Goal: Task Accomplishment & Management: Complete application form

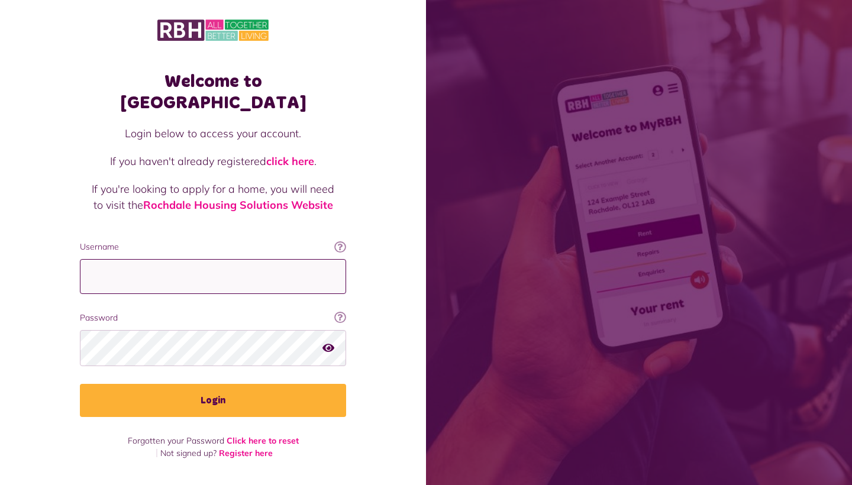
type input "**********"
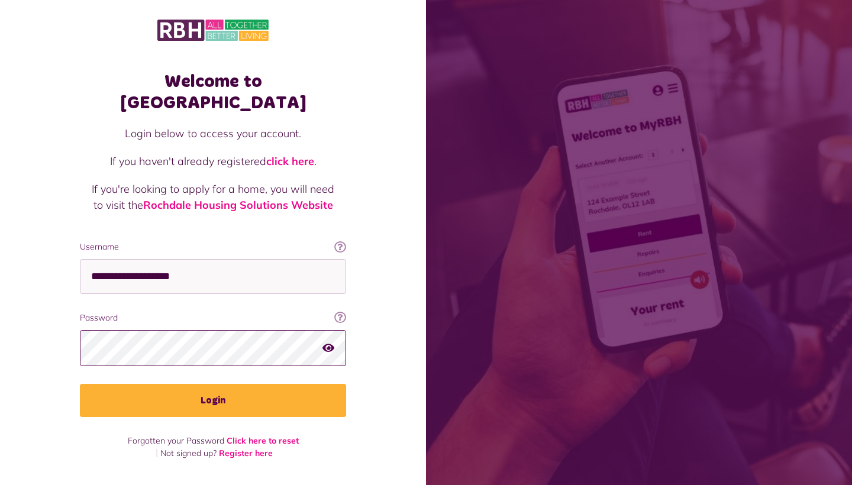
click at [213, 384] on button "Login" at bounding box center [213, 400] width 266 height 33
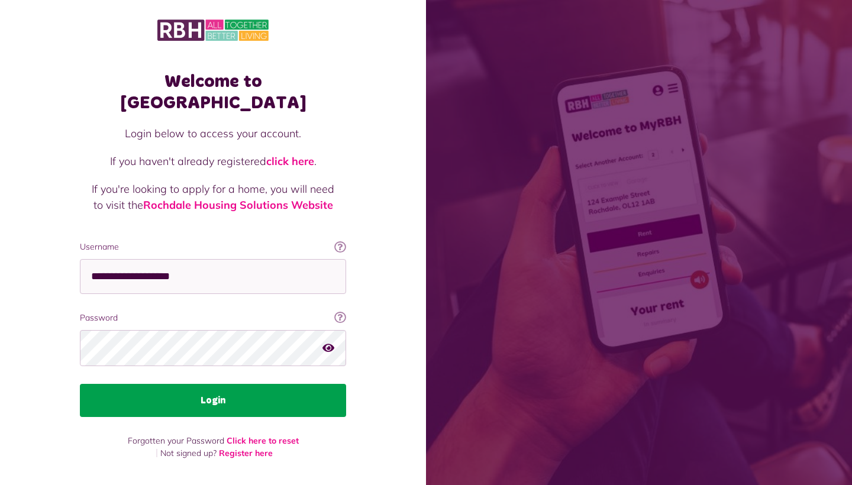
click at [215, 384] on button "Login" at bounding box center [213, 400] width 266 height 33
click at [256, 385] on button "Login" at bounding box center [213, 400] width 266 height 33
click at [210, 384] on button "Login" at bounding box center [213, 400] width 266 height 33
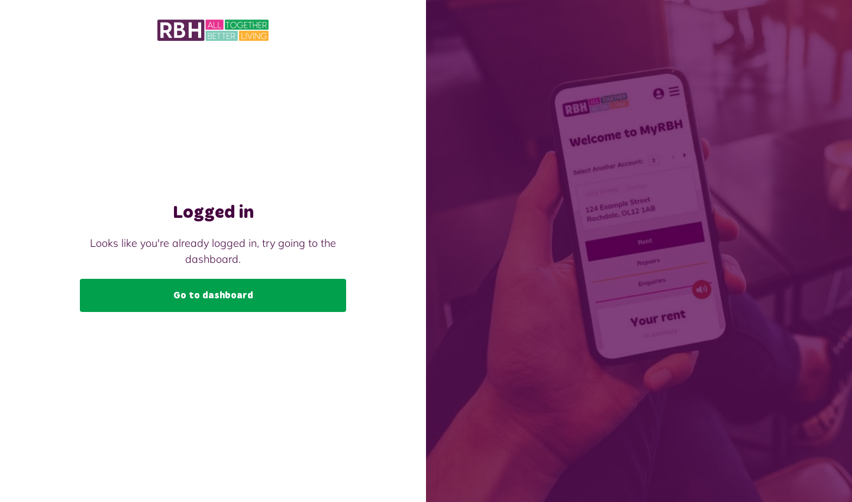
click at [294, 290] on link "Go to dashboard" at bounding box center [213, 295] width 266 height 33
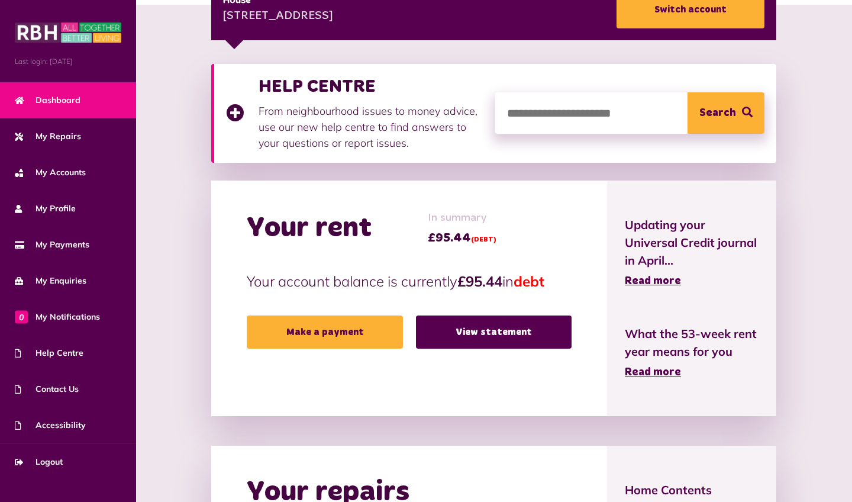
scroll to position [204, 0]
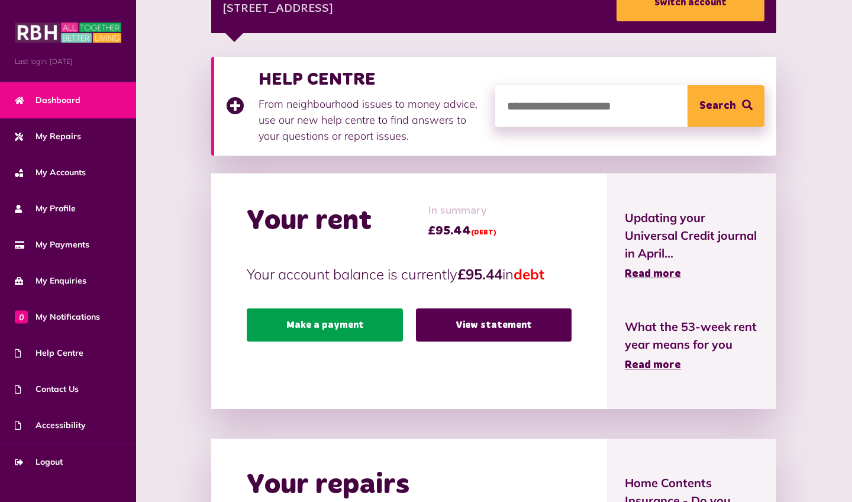
click at [336, 318] on link "Make a payment" at bounding box center [325, 324] width 156 height 33
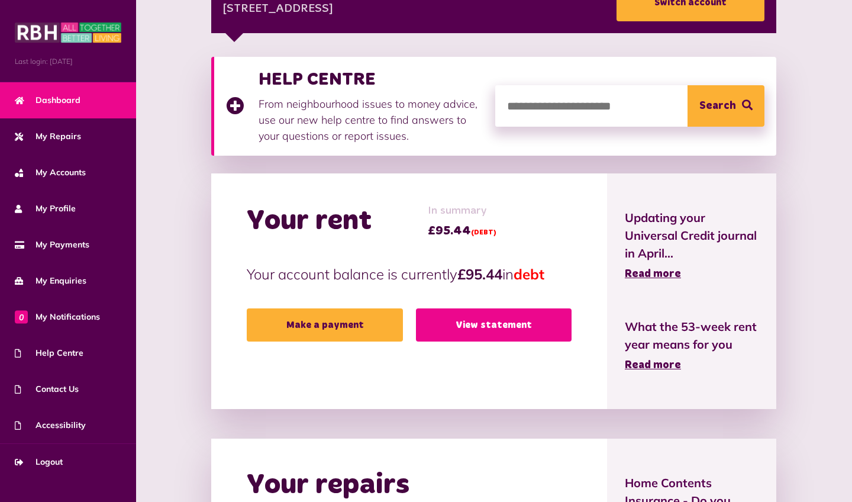
click at [488, 321] on link "View statement" at bounding box center [494, 324] width 156 height 33
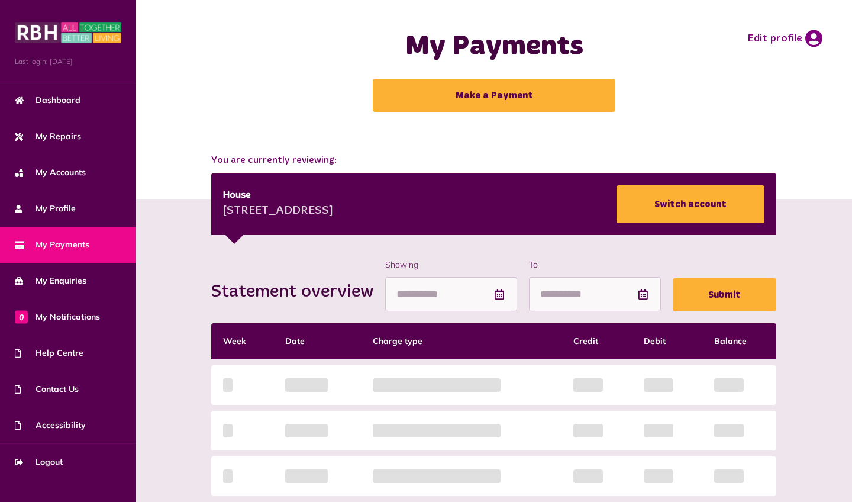
click at [818, 381] on div "Statement overview Showing To Submit Week Date Charge type Credit Debit Balance…" at bounding box center [494, 477] width 692 height 437
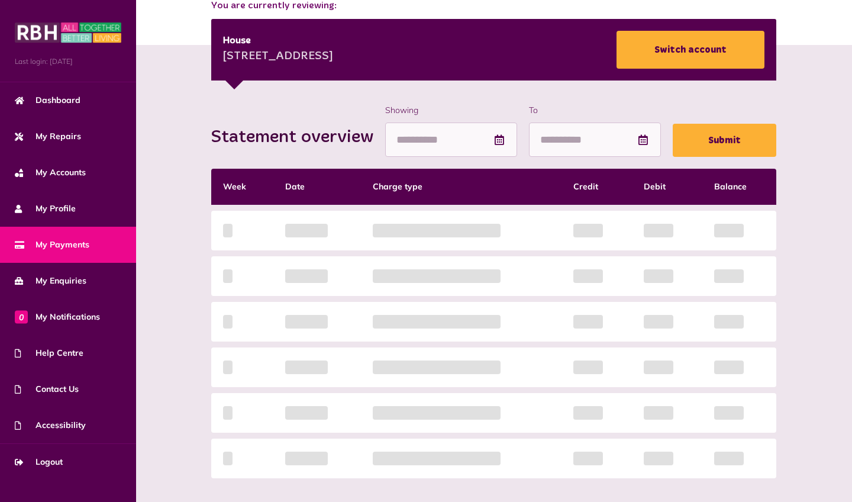
scroll to position [155, 0]
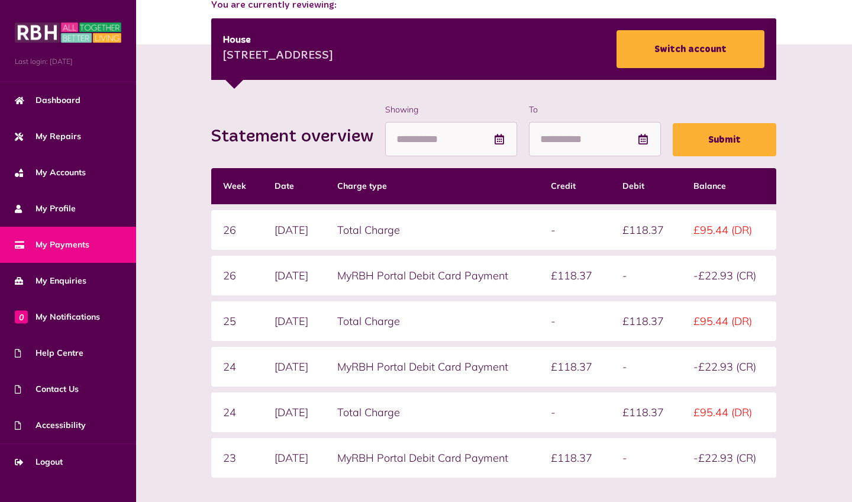
click at [807, 60] on div "Statement overview Showing To Submit Week Date Charge type Credit Debit Balance…" at bounding box center [494, 331] width 716 height 574
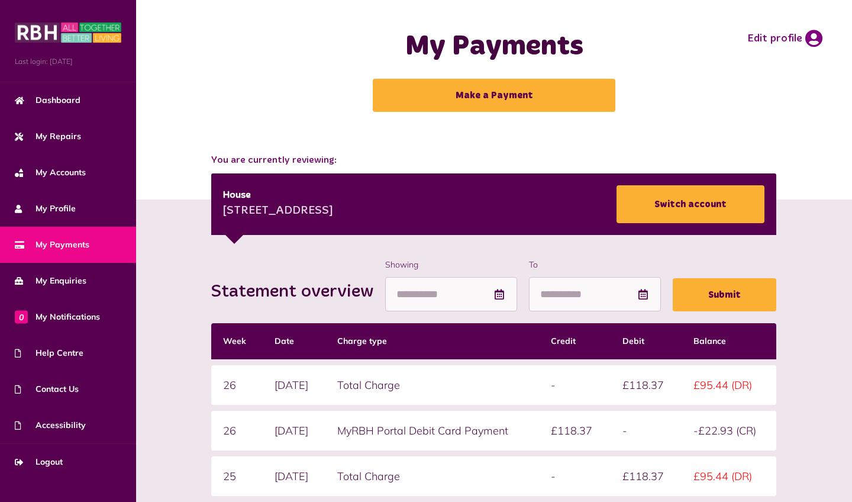
scroll to position [0, 0]
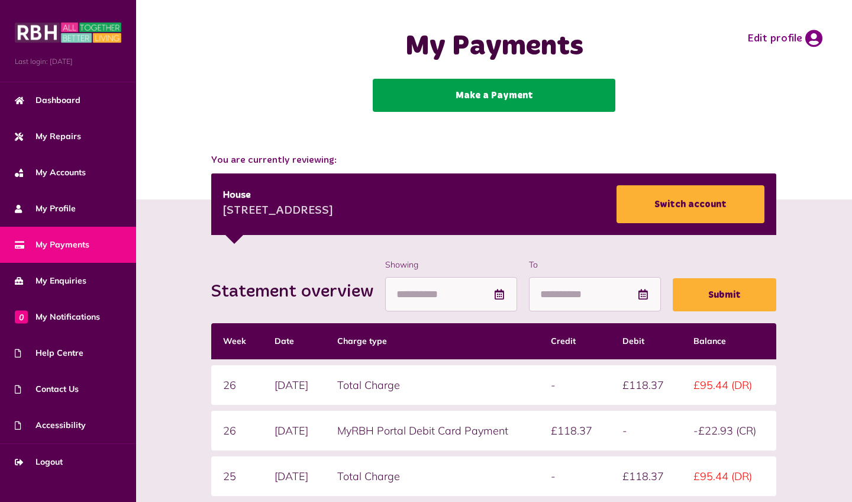
click at [553, 101] on link "Make a Payment" at bounding box center [494, 95] width 243 height 33
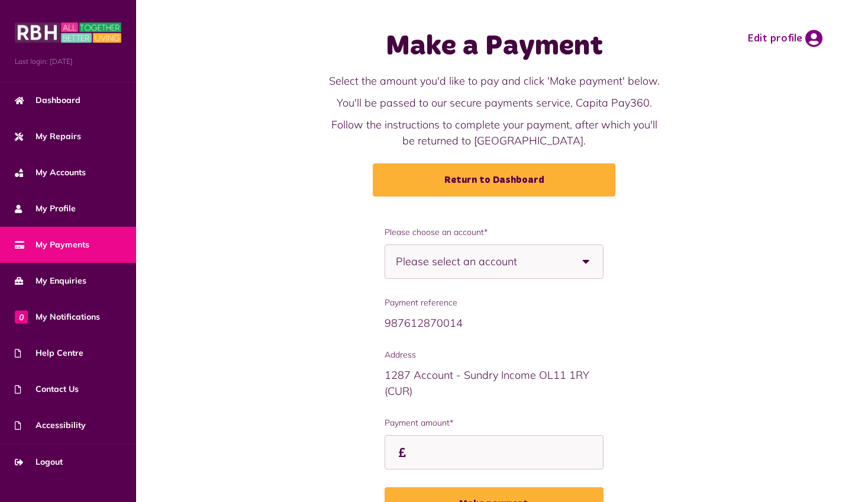
click at [496, 259] on span "Please select an account" at bounding box center [477, 261] width 163 height 33
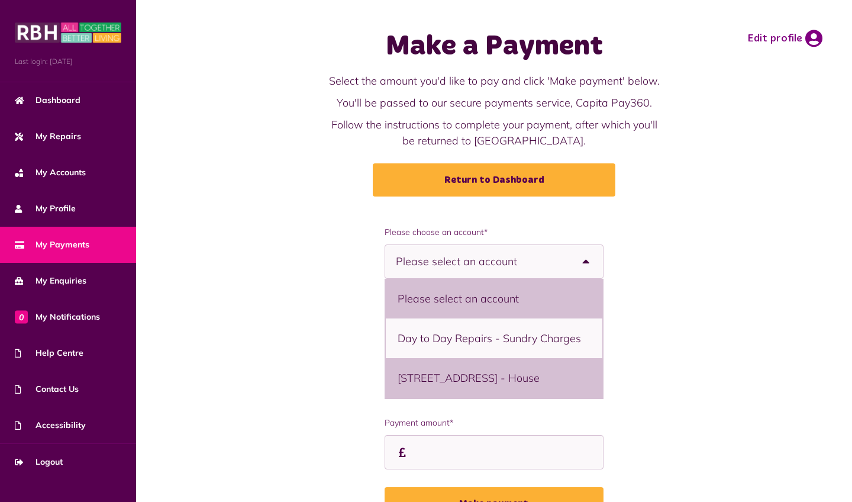
click at [459, 371] on li "121 Kildare Crescent, Rochdale, OL11 2SD - House" at bounding box center [494, 378] width 217 height 40
select select "**********"
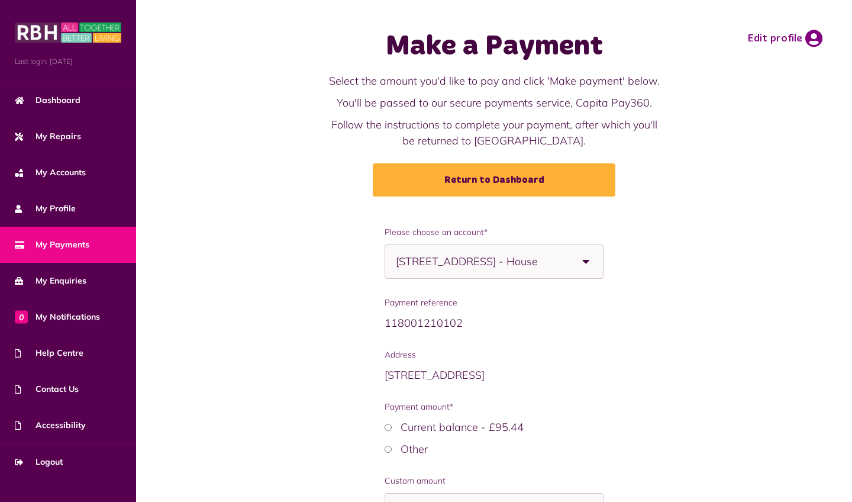
click at [656, 414] on div "**********" at bounding box center [494, 411] width 692 height 371
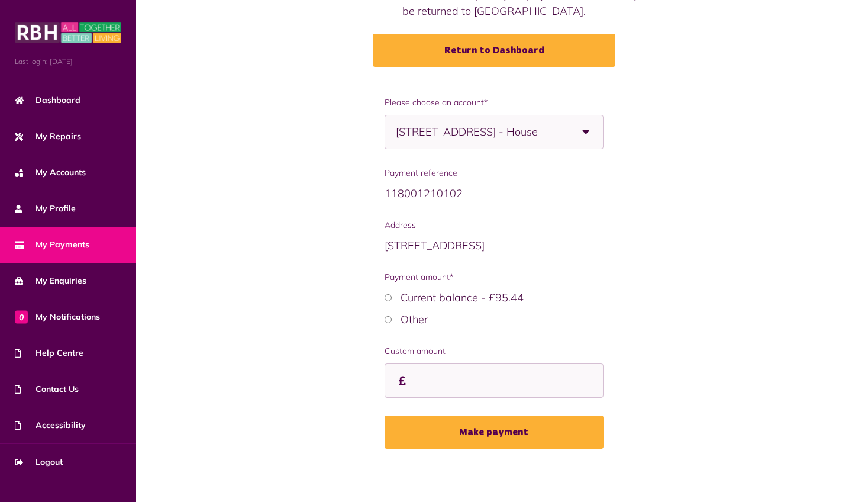
scroll to position [131, 0]
click at [523, 380] on input "Payment amount*" at bounding box center [494, 380] width 219 height 35
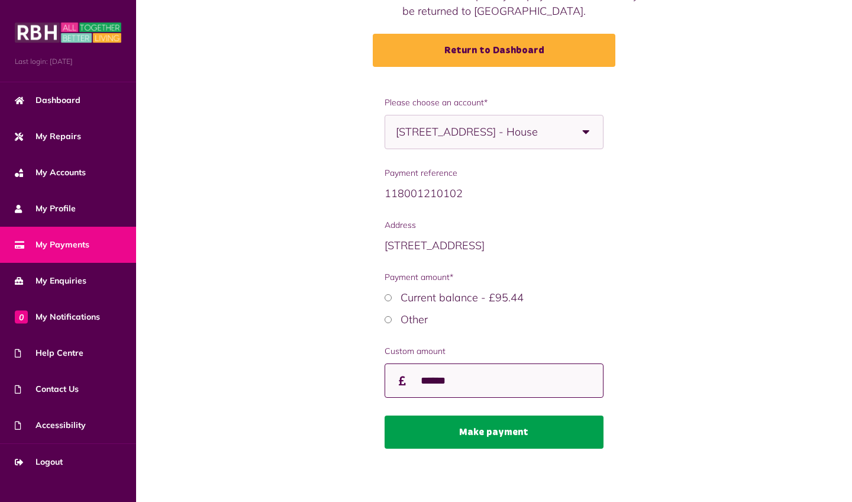
type input "******"
click at [506, 440] on button "Make payment" at bounding box center [494, 431] width 219 height 33
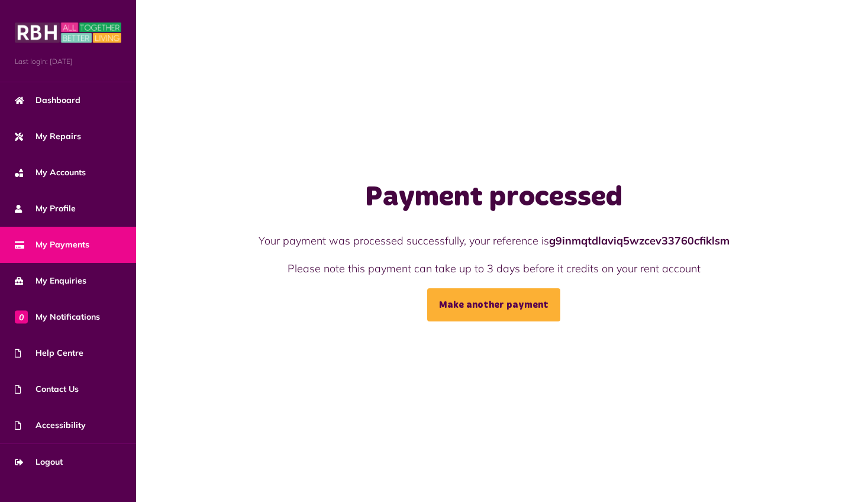
click at [288, 394] on div "Payment processed Your payment was processed successfully, your reference is g9…" at bounding box center [494, 251] width 716 height 502
click at [72, 166] on span "My Accounts" at bounding box center [50, 172] width 71 height 12
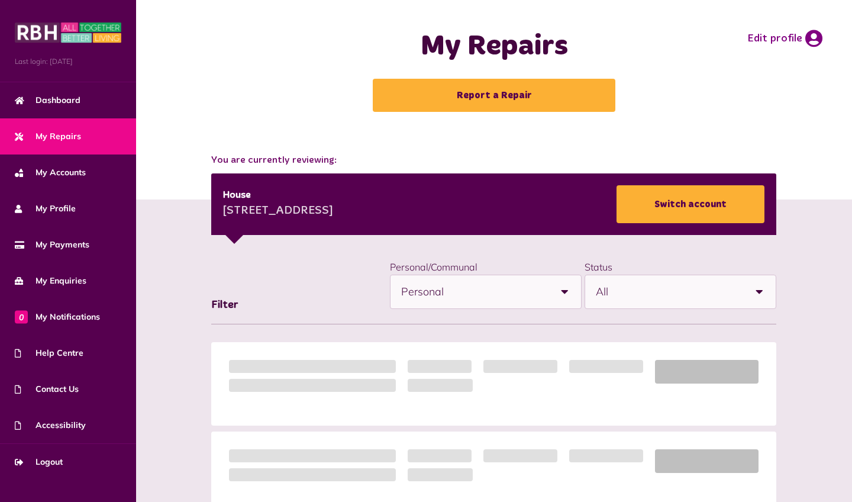
click at [52, 136] on span "My Repairs" at bounding box center [48, 136] width 66 height 12
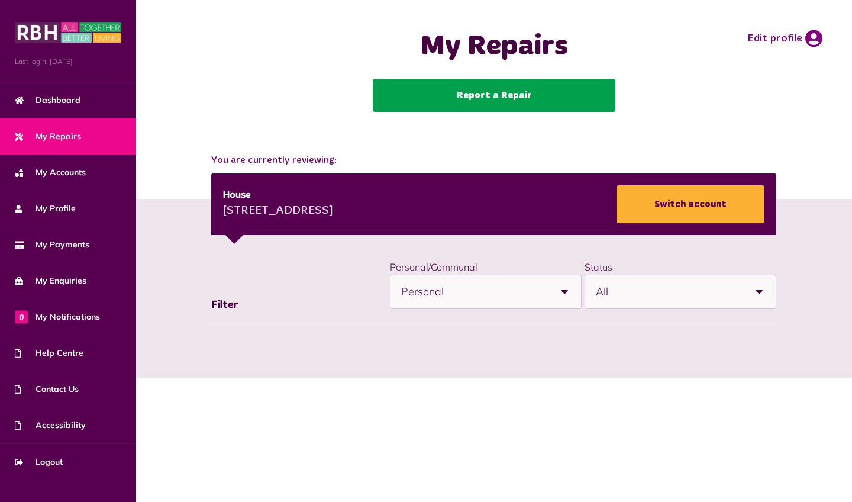
click at [464, 96] on link "Report a Repair" at bounding box center [494, 95] width 243 height 33
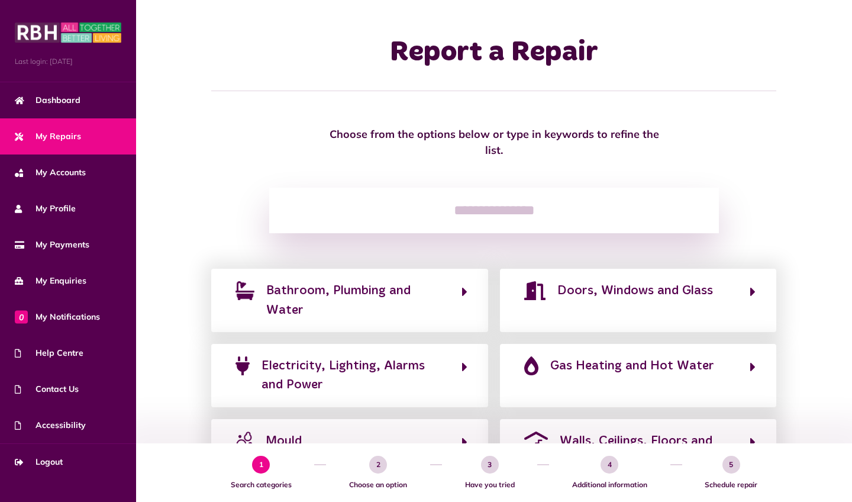
click at [810, 229] on div "Clear" at bounding box center [494, 211] width 692 height 46
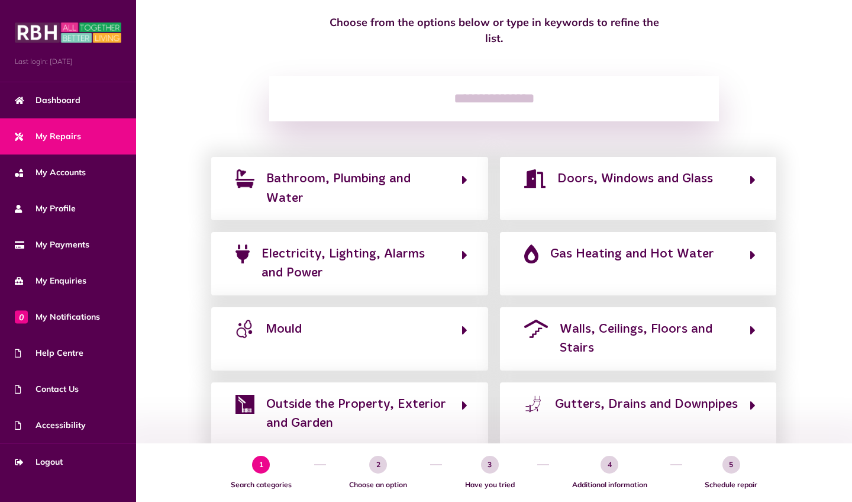
scroll to position [121, 0]
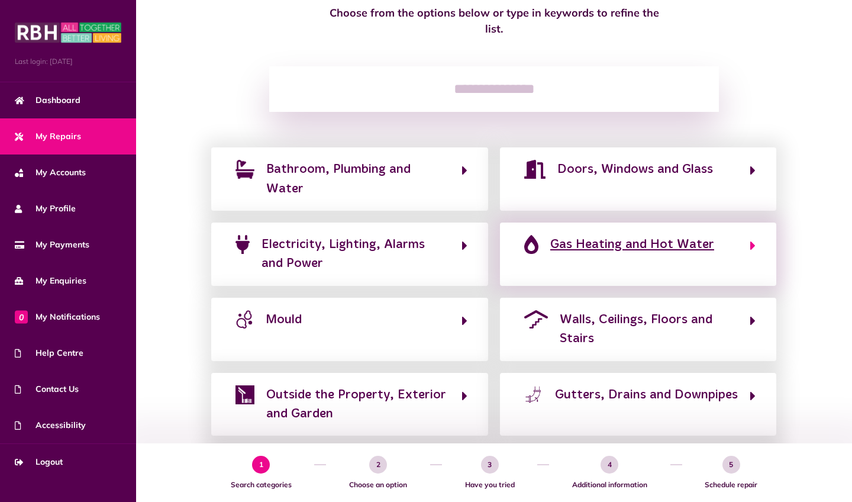
click at [688, 254] on span "Gas Heating and Hot Water" at bounding box center [632, 244] width 164 height 19
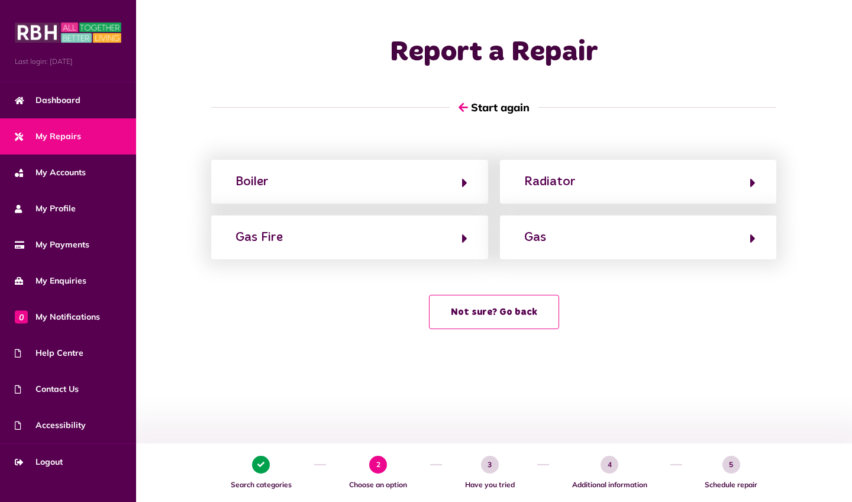
scroll to position [0, 0]
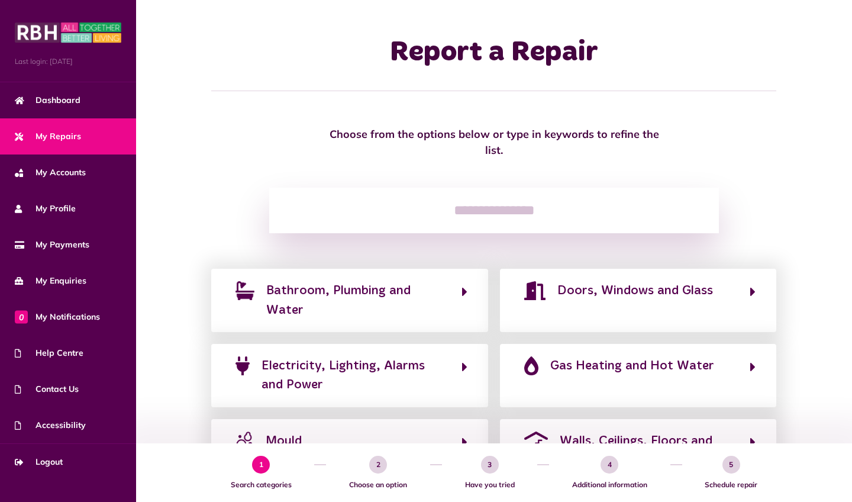
click at [753, 141] on div "Choose from the options below or type in keywords to refine the list." at bounding box center [494, 142] width 692 height 32
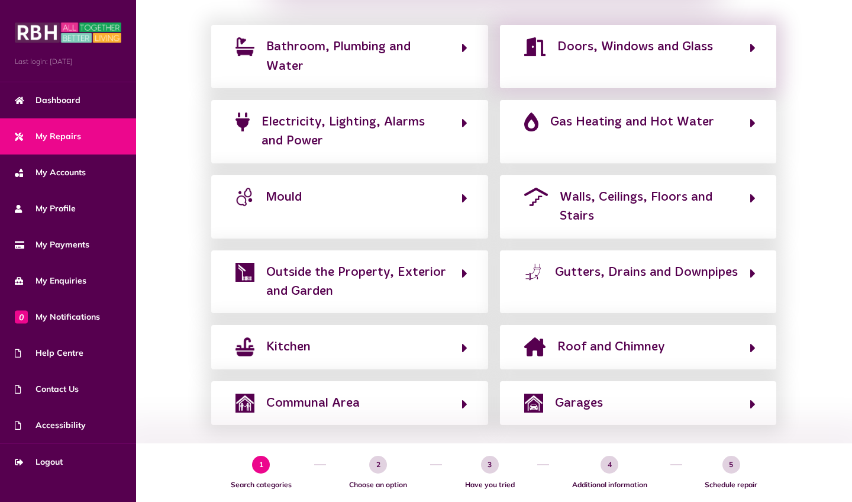
scroll to position [270, 0]
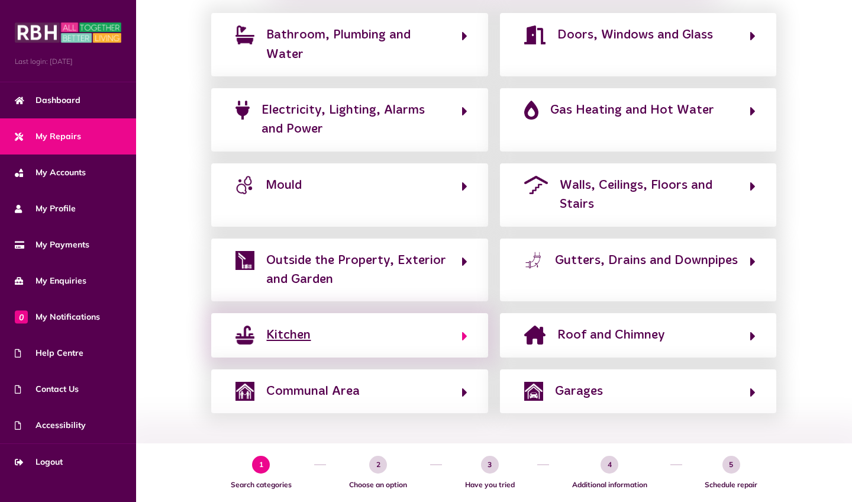
click at [452, 327] on button "Kitchen" at bounding box center [349, 335] width 235 height 20
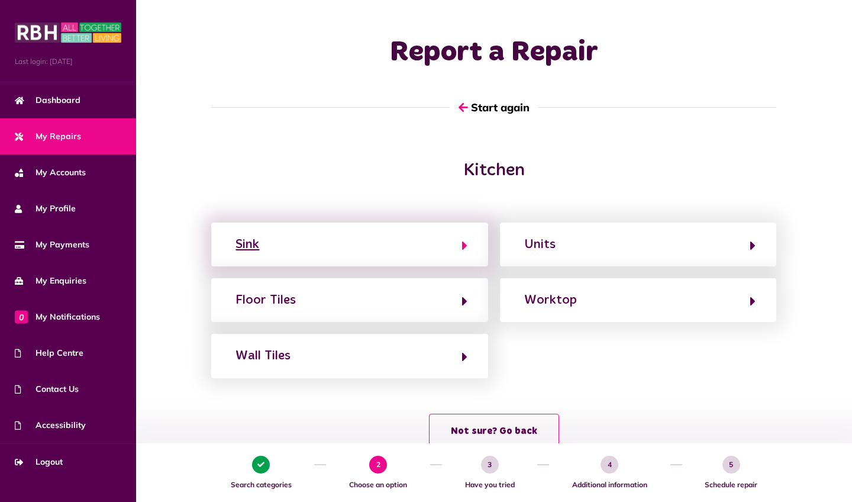
click at [466, 239] on icon "button" at bounding box center [464, 246] width 5 height 14
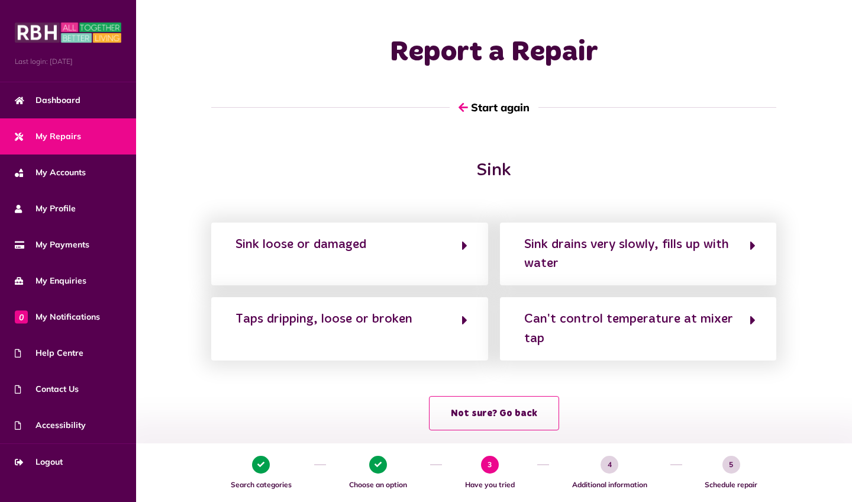
scroll to position [0, 0]
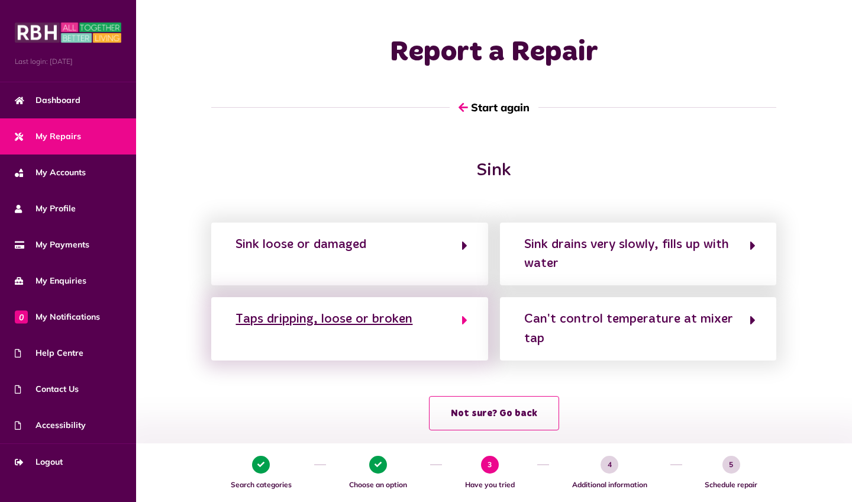
click at [386, 327] on div "Taps dripping, loose or broken" at bounding box center [324, 319] width 177 height 19
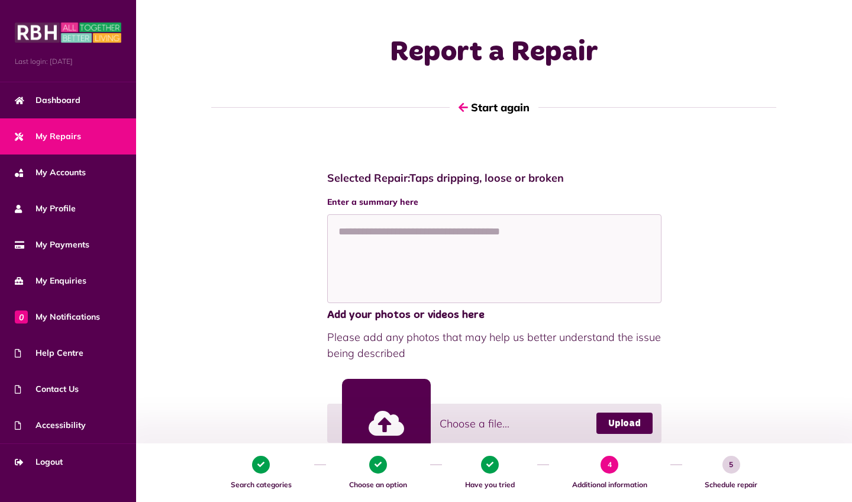
click at [756, 285] on div "Selected Repair: Taps dripping, loose or broken Enter a summary here Add your p…" at bounding box center [494, 398] width 692 height 476
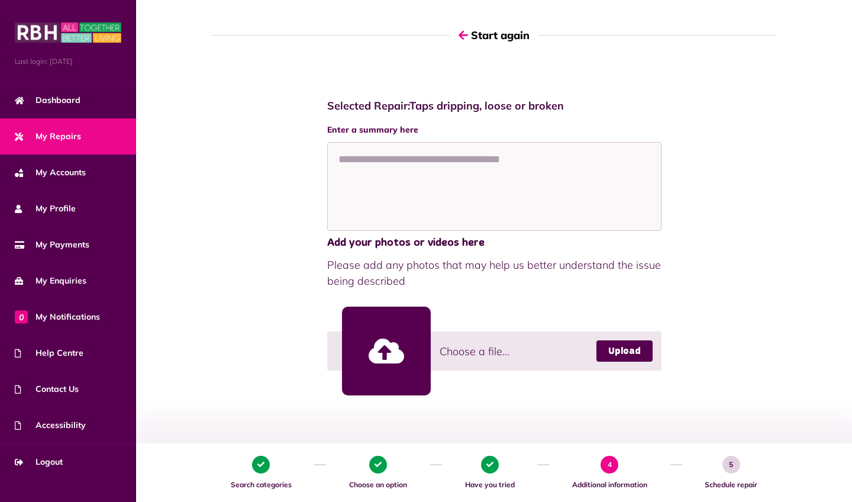
scroll to position [58, 0]
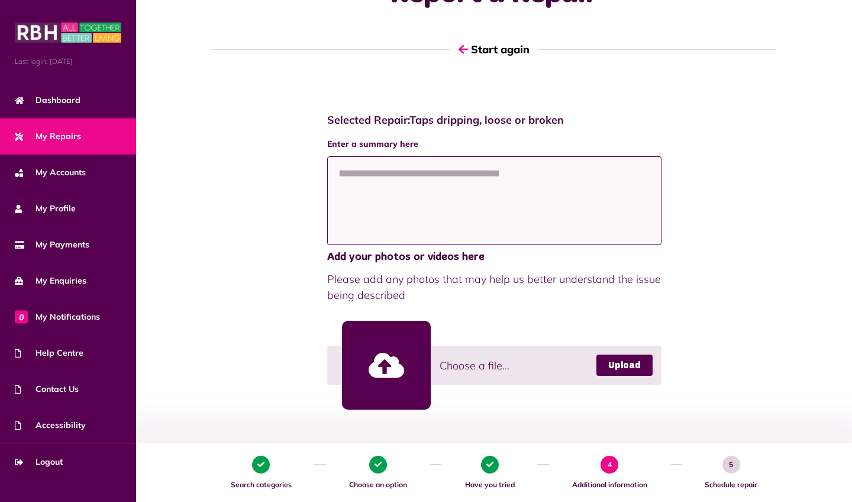
click at [417, 173] on textarea at bounding box center [494, 200] width 334 height 89
click at [500, 181] on textarea "**********" at bounding box center [494, 200] width 334 height 89
click at [500, 167] on textarea "**********" at bounding box center [494, 200] width 334 height 89
click at [525, 172] on textarea "**********" at bounding box center [494, 200] width 334 height 89
type textarea "**********"
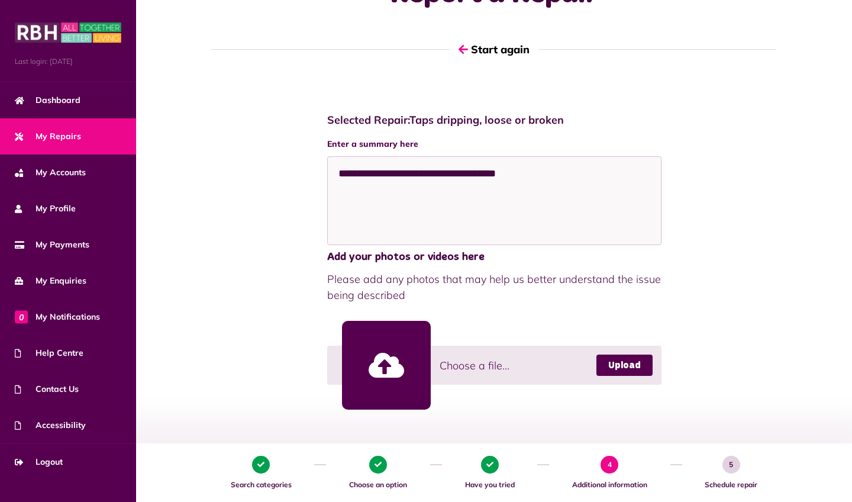
click at [679, 249] on div "**********" at bounding box center [494, 340] width 692 height 476
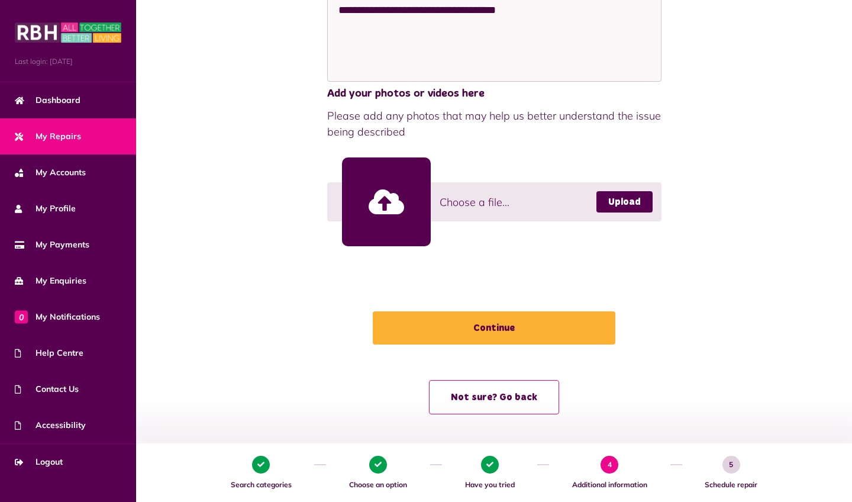
scroll to position [222, 0]
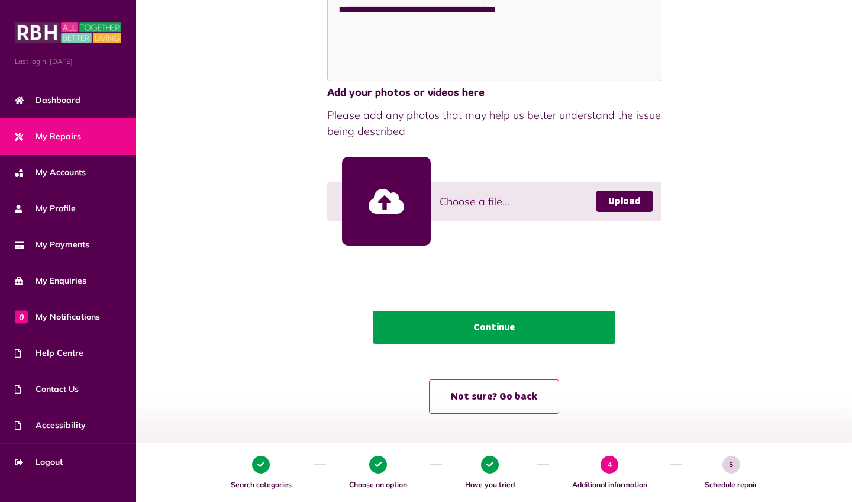
click at [537, 321] on button "Continue" at bounding box center [494, 327] width 243 height 33
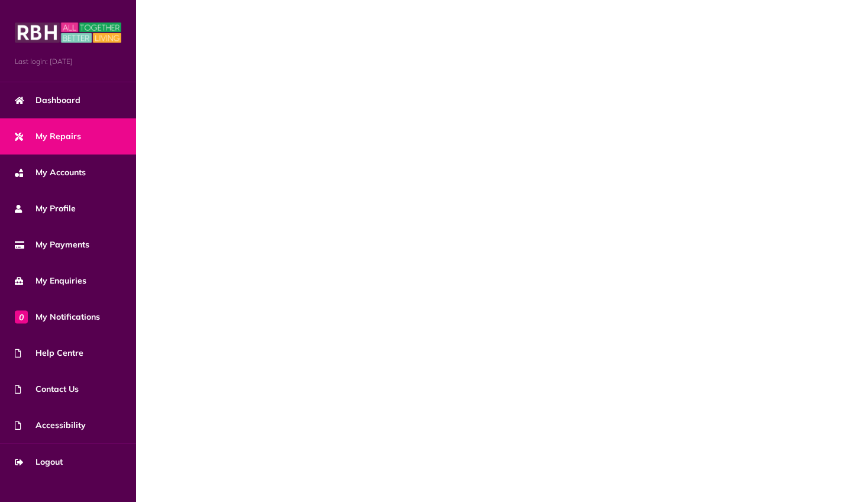
scroll to position [0, 0]
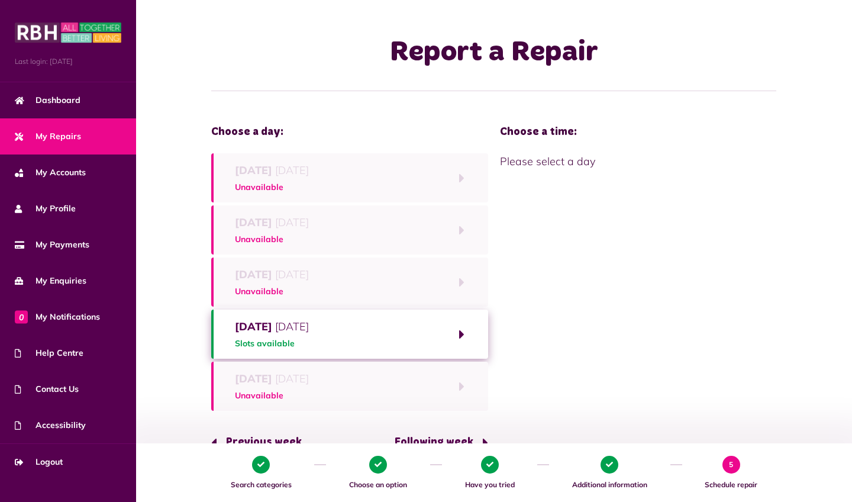
click at [636, 326] on div "Choose a day: Monday 6th October 2025 Unavailable Tuesday 7th October 2025 Unav…" at bounding box center [494, 293] width 692 height 334
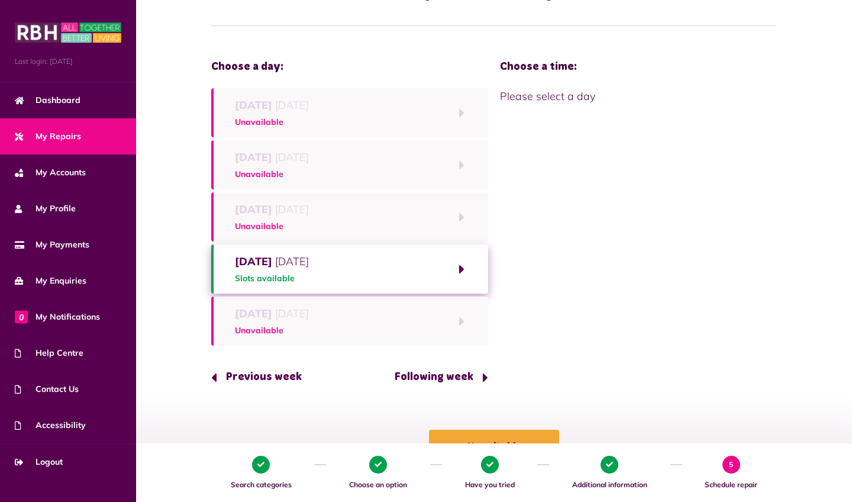
scroll to position [111, 0]
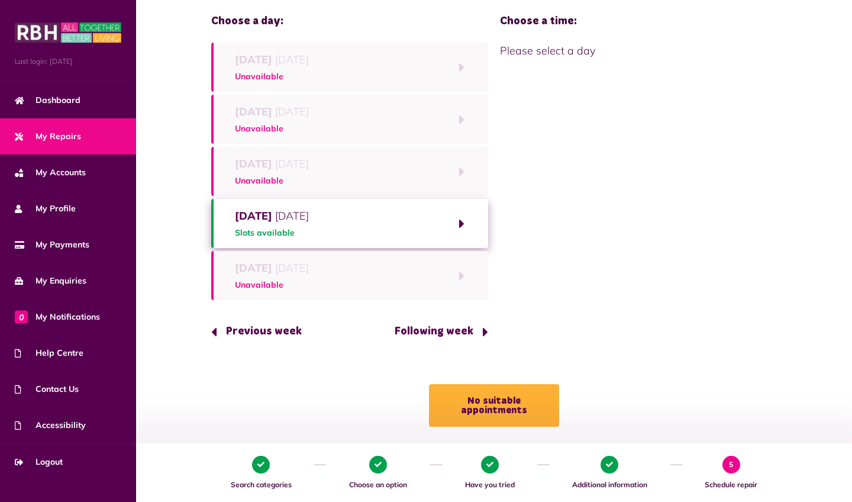
click at [400, 231] on button "Thursday 9th October 2025 Slots available" at bounding box center [349, 223] width 277 height 49
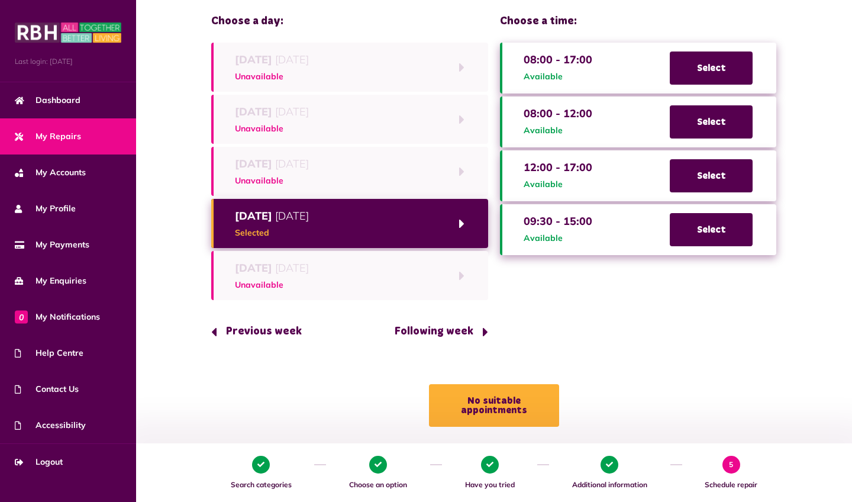
click at [571, 228] on div "09:30 - 15:00 Available" at bounding box center [558, 229] width 69 height 33
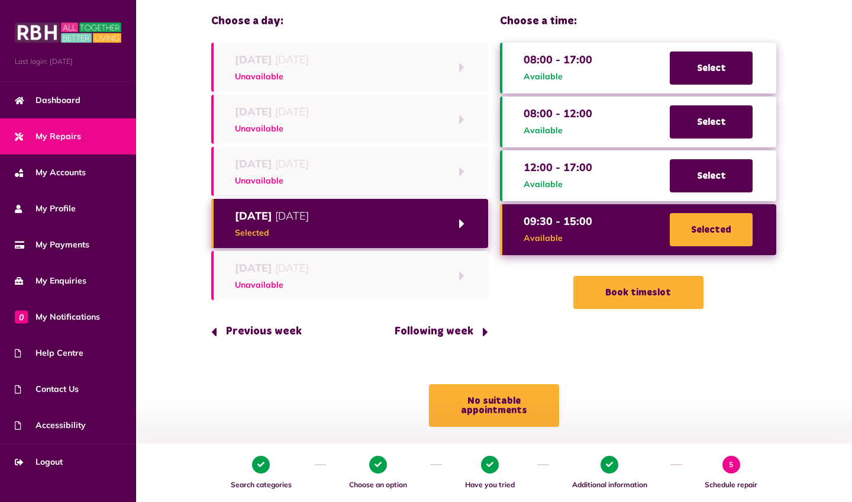
click at [723, 231] on span "Selected" at bounding box center [711, 229] width 83 height 33
click at [719, 230] on span "Selected" at bounding box center [711, 229] width 83 height 33
click at [730, 231] on span "Selected" at bounding box center [711, 229] width 83 height 33
click at [709, 229] on span "Selected" at bounding box center [711, 229] width 83 height 33
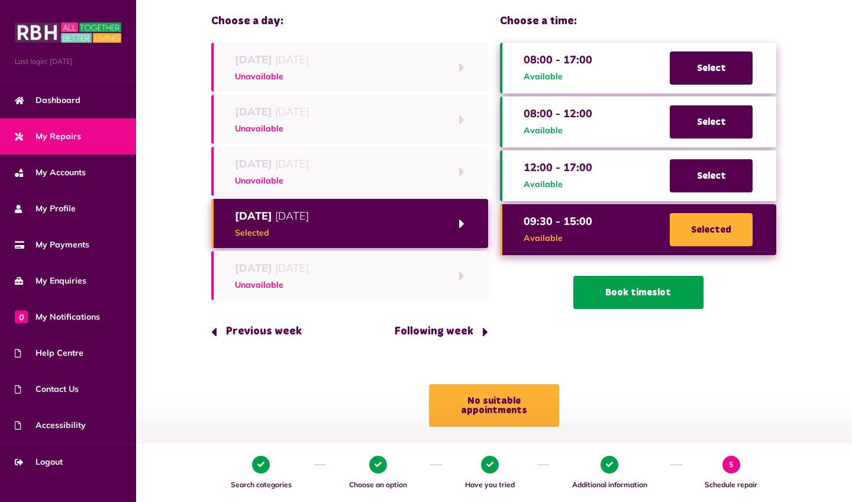
click at [590, 297] on button "Book timeslot" at bounding box center [639, 292] width 130 height 33
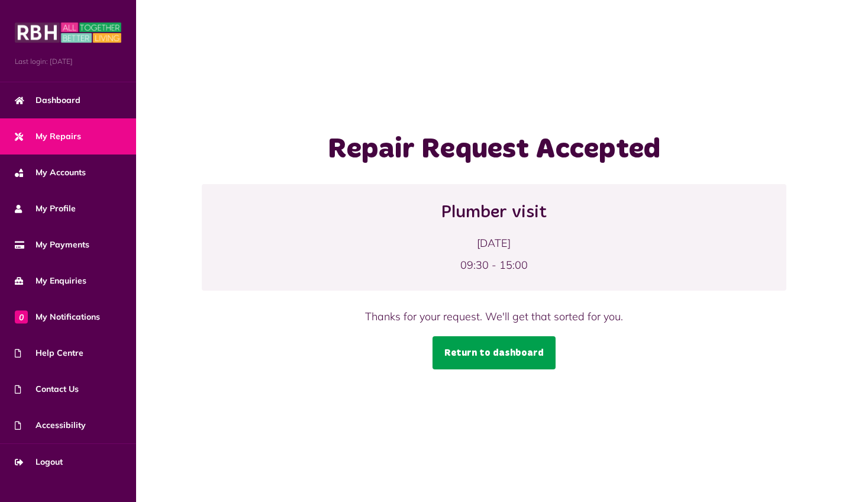
click at [525, 350] on link "Return to dashboard" at bounding box center [494, 352] width 123 height 33
click at [471, 356] on link "Return to dashboard" at bounding box center [494, 352] width 123 height 33
click at [475, 355] on link "Return to dashboard" at bounding box center [494, 352] width 123 height 33
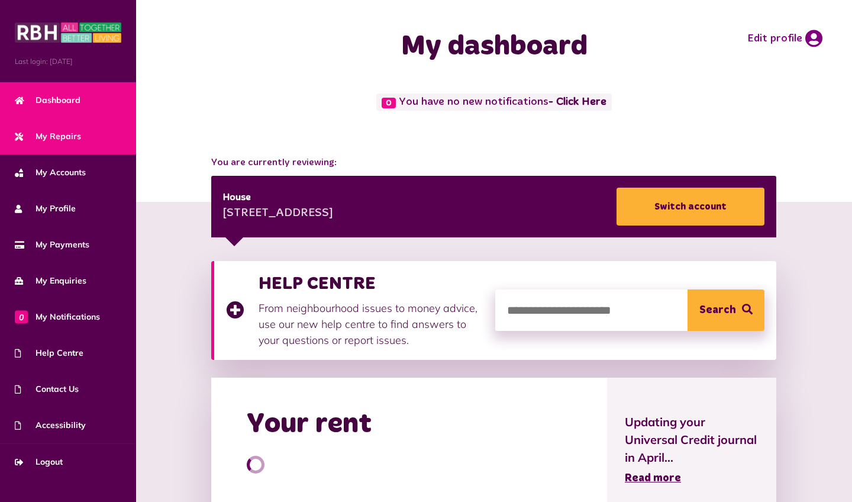
click at [78, 134] on span "My Repairs" at bounding box center [48, 136] width 66 height 12
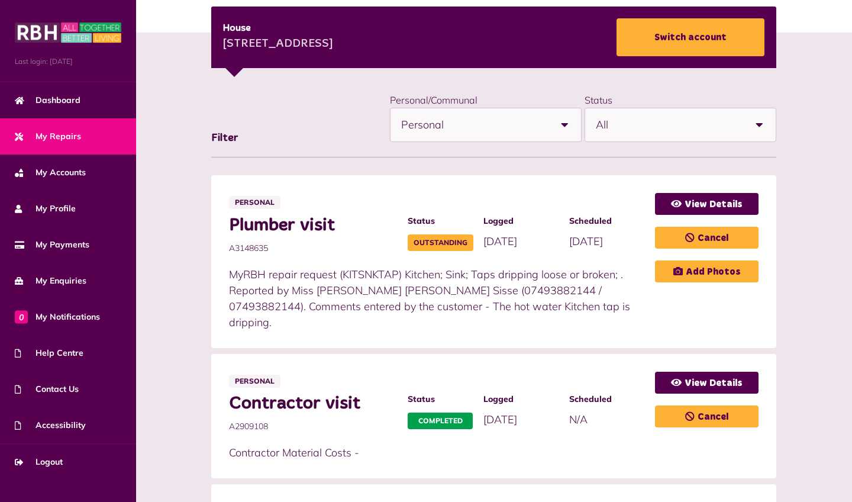
scroll to position [174, 0]
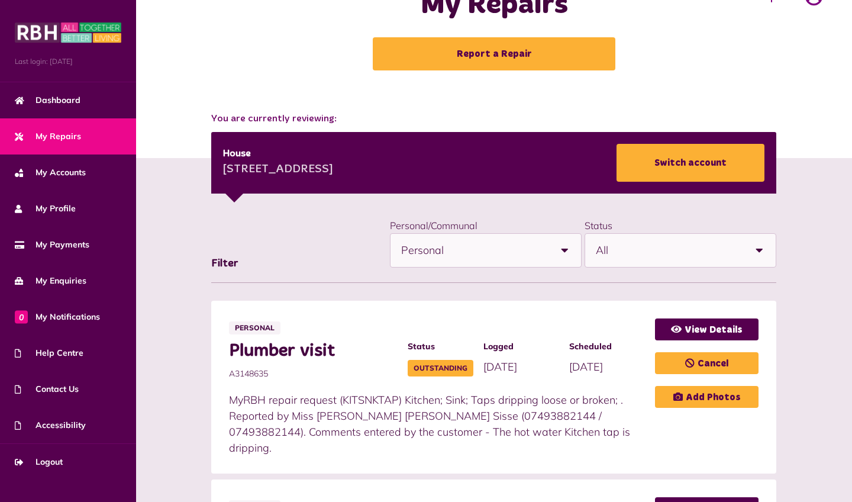
scroll to position [0, 0]
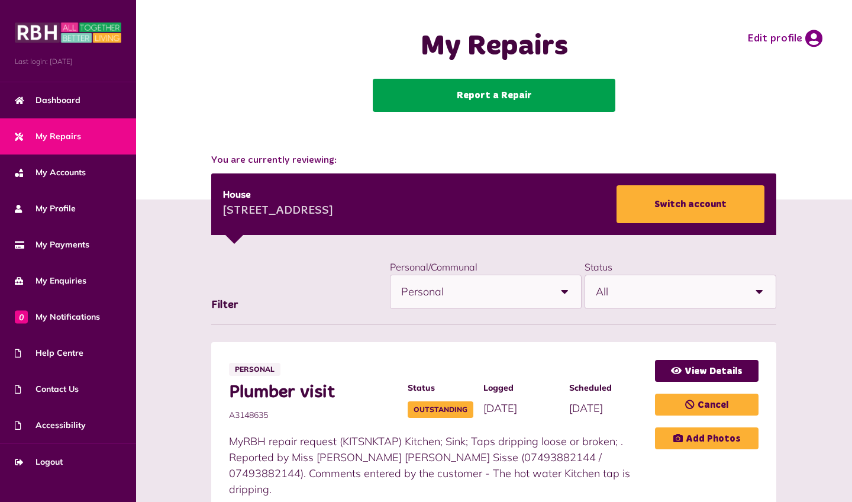
click at [527, 83] on link "Report a Repair" at bounding box center [494, 95] width 243 height 33
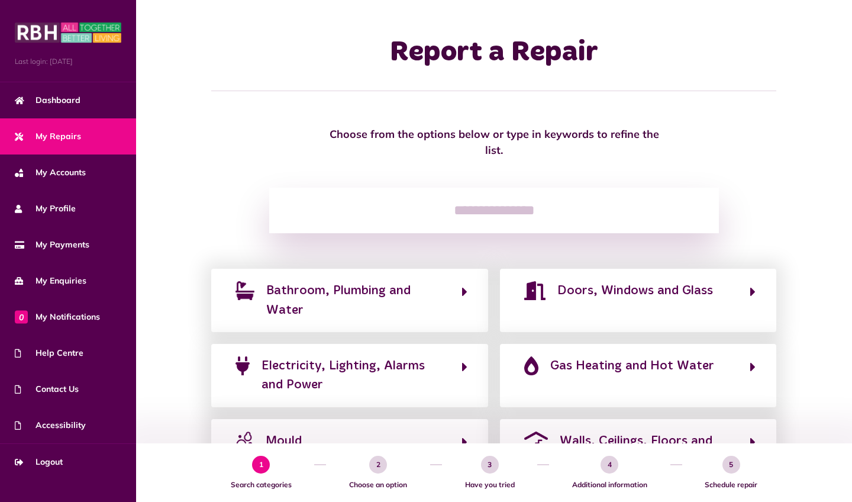
click at [833, 254] on div "Choose from the options below or type in keywords to refine the list. Clear Bat…" at bounding box center [494, 403] width 716 height 555
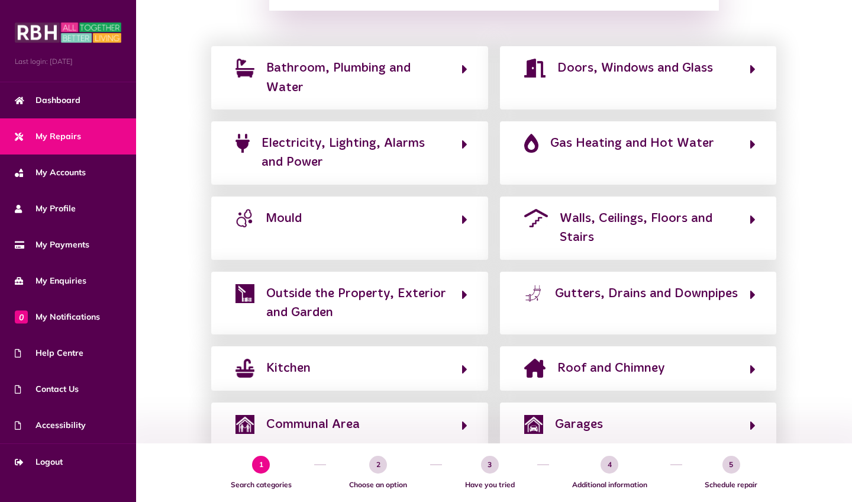
scroll to position [268, 0]
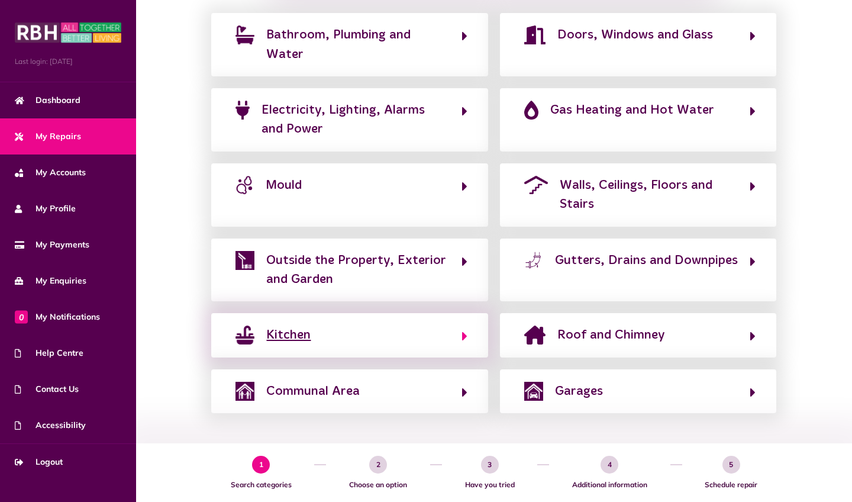
click at [452, 325] on button "Kitchen" at bounding box center [349, 335] width 235 height 20
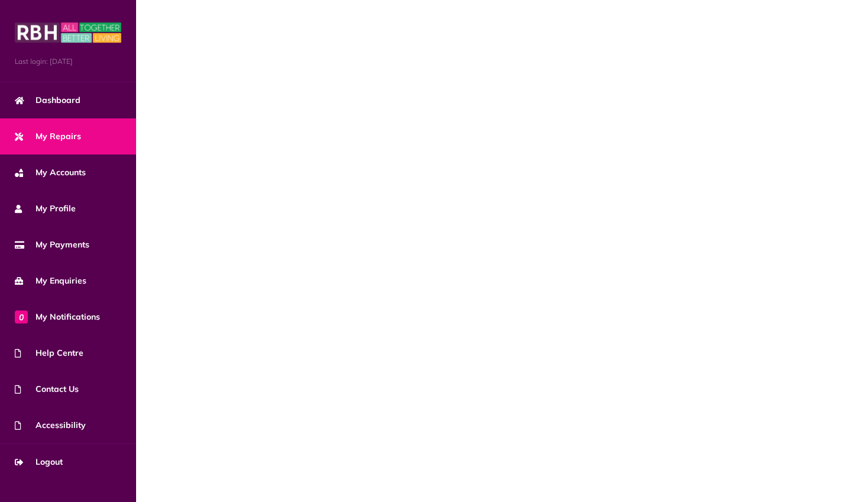
scroll to position [44, 0]
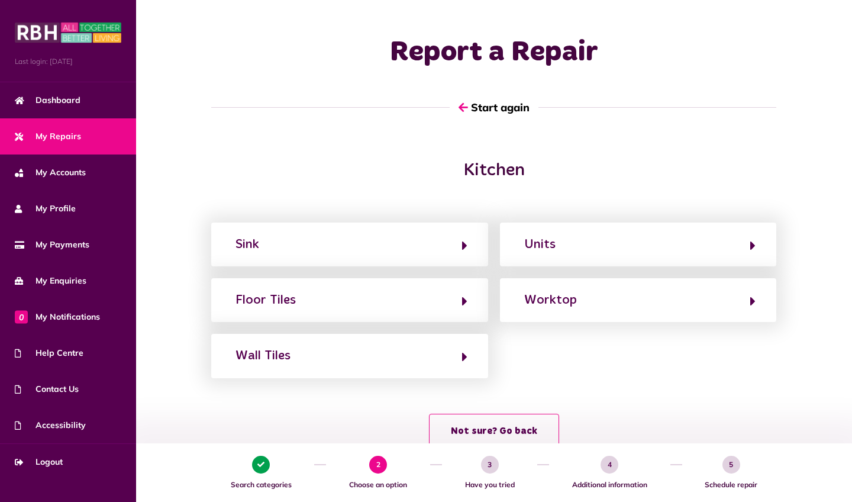
click at [748, 166] on div "Kitchen Sink Units Floor Tiles Worktop Wall Tiles Not sure? Go back" at bounding box center [494, 310] width 716 height 300
click at [749, 167] on div "Kitchen Sink Units Floor Tiles Worktop Wall Tiles Not sure? Go back" at bounding box center [494, 310] width 716 height 300
click at [752, 169] on div "Kitchen Sink Units Floor Tiles Worktop Wall Tiles Not sure? Go back" at bounding box center [494, 310] width 716 height 300
click at [753, 170] on div "Kitchen Sink Units Floor Tiles Worktop Wall Tiles Not sure? Go back" at bounding box center [494, 310] width 716 height 300
click at [752, 225] on div "Sink Units Floor Tiles Worktop Wall Tiles" at bounding box center [493, 301] width 577 height 156
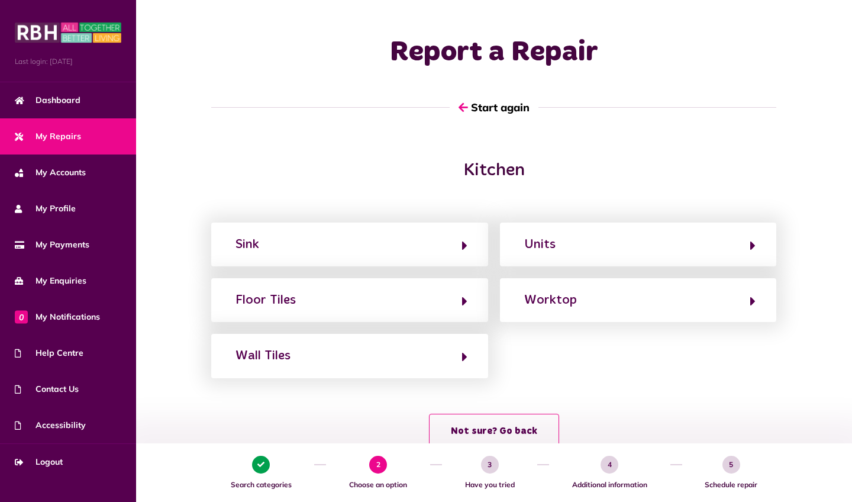
click at [555, 224] on div "Sink Units Floor Tiles Worktop Wall Tiles" at bounding box center [493, 301] width 577 height 156
click at [537, 170] on div "Kitchen Sink Units Floor Tiles Worktop Wall Tiles Not sure? Go back" at bounding box center [494, 310] width 716 height 300
click at [464, 167] on div "Kitchen Sink Units Floor Tiles Worktop Wall Tiles Not sure? Go back" at bounding box center [494, 310] width 716 height 300
click at [462, 226] on div "Sink Units Floor Tiles Worktop Wall Tiles" at bounding box center [493, 301] width 577 height 156
click at [540, 167] on div "Kitchen Sink Units Floor Tiles Worktop Wall Tiles Not sure? Go back" at bounding box center [494, 310] width 716 height 300
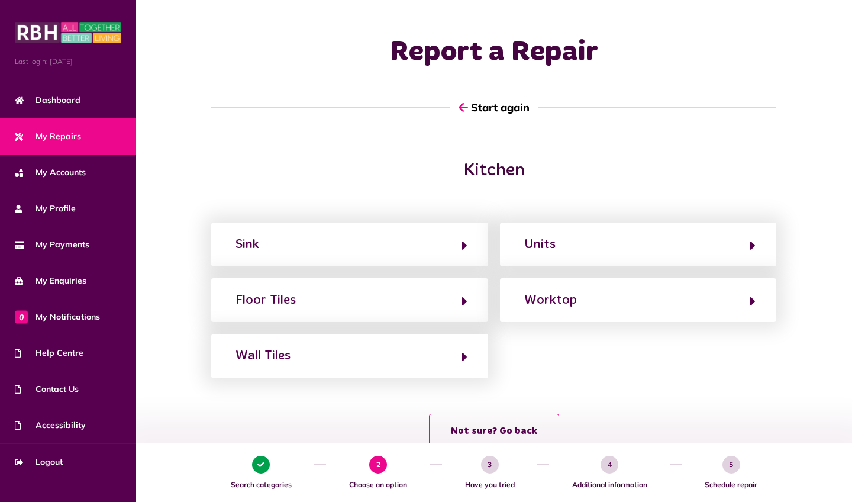
click at [540, 167] on div "Kitchen Sink Units Floor Tiles Worktop Wall Tiles Not sure? Go back" at bounding box center [494, 310] width 716 height 300
click at [538, 170] on div "Kitchen Sink Units Floor Tiles Worktop Wall Tiles Not sure? Go back" at bounding box center [494, 310] width 716 height 300
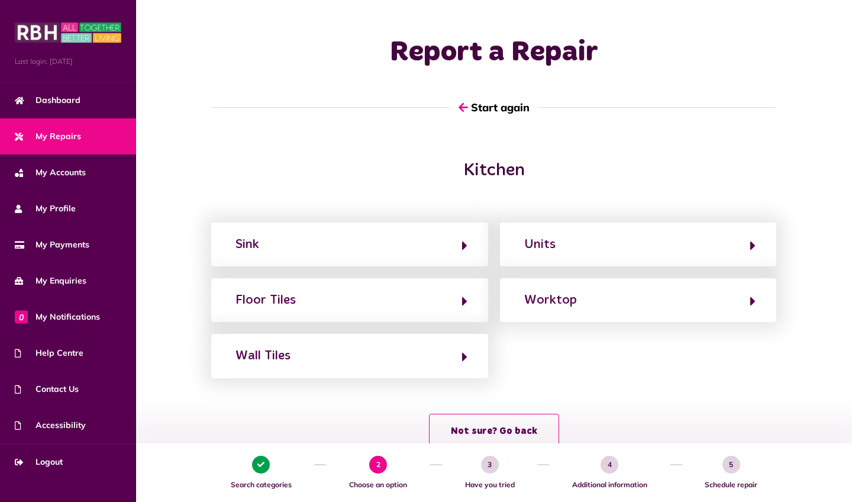
click at [454, 70] on div "Start again" at bounding box center [493, 97] width 577 height 54
click at [629, 338] on div "Kitchen Sink Units Floor Tiles Worktop Wall Tiles Not sure? Go back" at bounding box center [494, 310] width 716 height 300
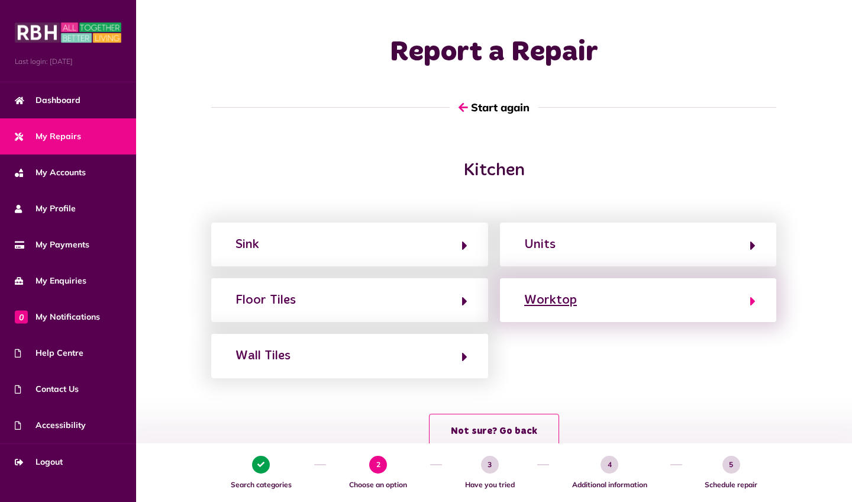
click at [550, 300] on div "Worktop" at bounding box center [550, 300] width 53 height 19
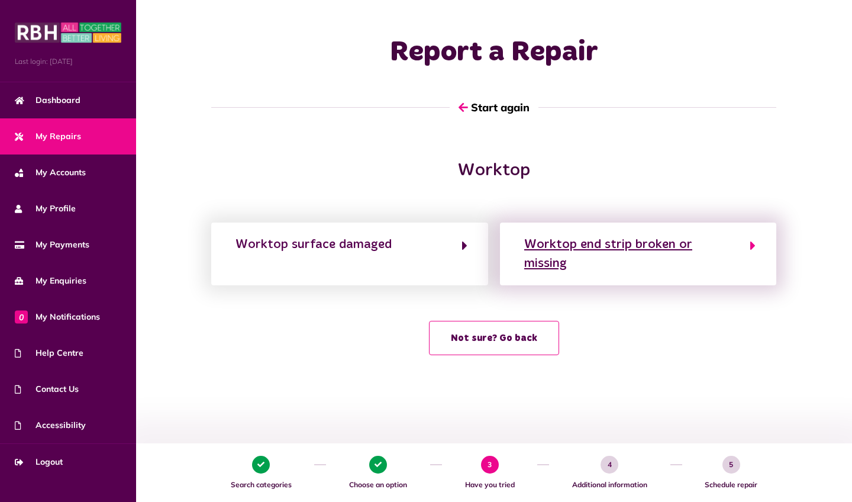
click at [659, 244] on div "Worktop end strip broken or missing" at bounding box center [631, 254] width 214 height 38
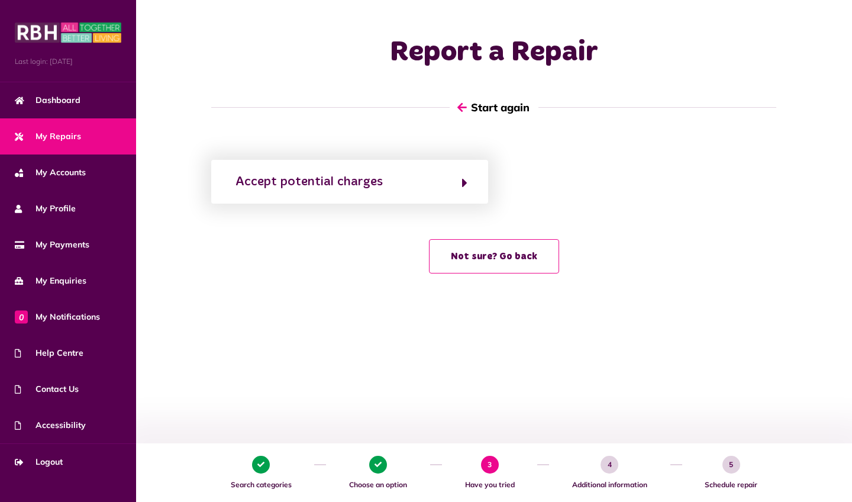
click at [460, 105] on icon "button" at bounding box center [462, 107] width 9 height 11
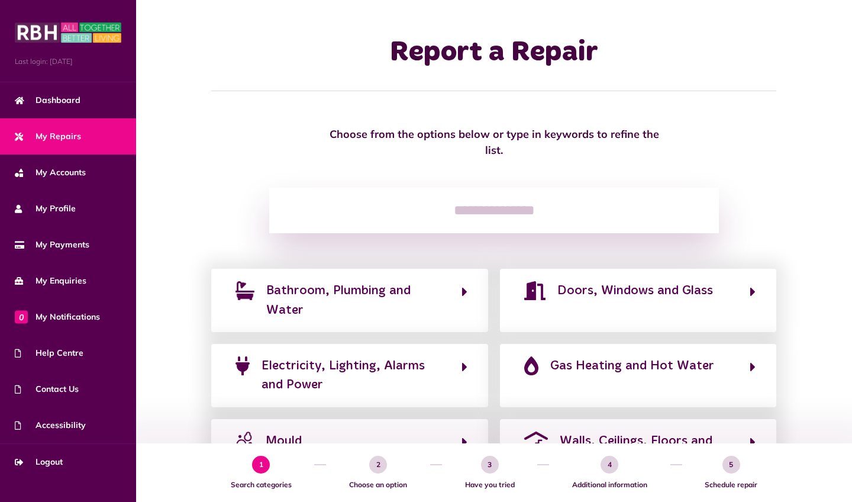
click at [817, 317] on div "Bathroom, Plumbing and Water Doors, Windows and Glass Electricity, Lighting, Al…" at bounding box center [494, 469] width 692 height 400
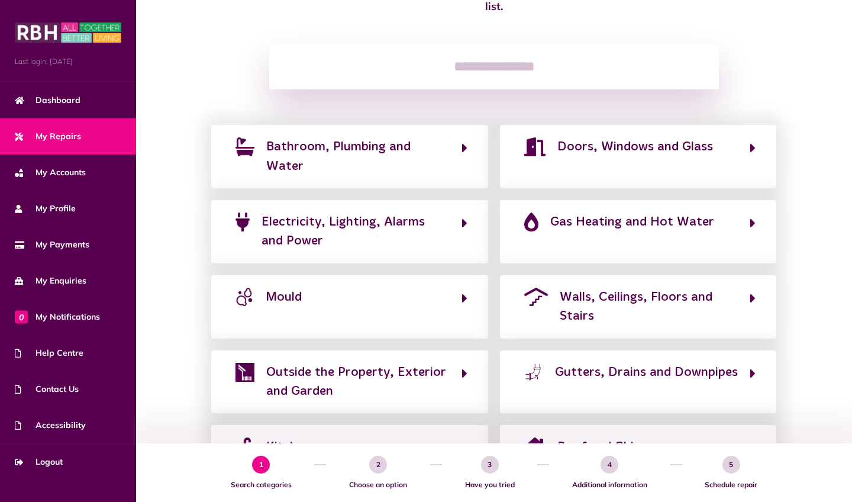
scroll to position [145, 0]
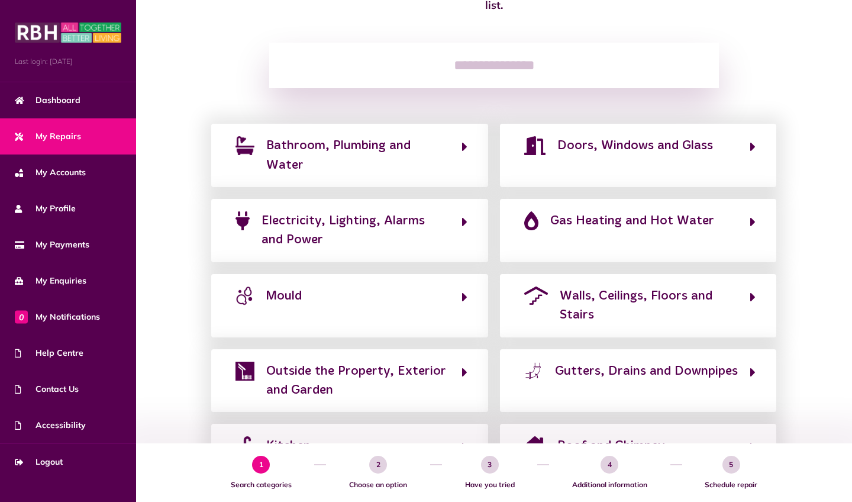
click at [806, 324] on div "Bathroom, Plumbing and Water Doors, Windows and Glass Electricity, Lighting, Al…" at bounding box center [494, 324] width 692 height 400
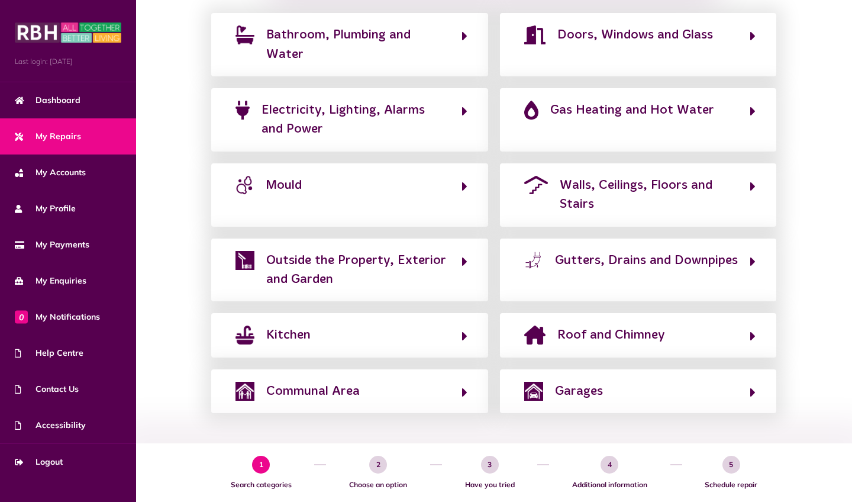
scroll to position [265, 0]
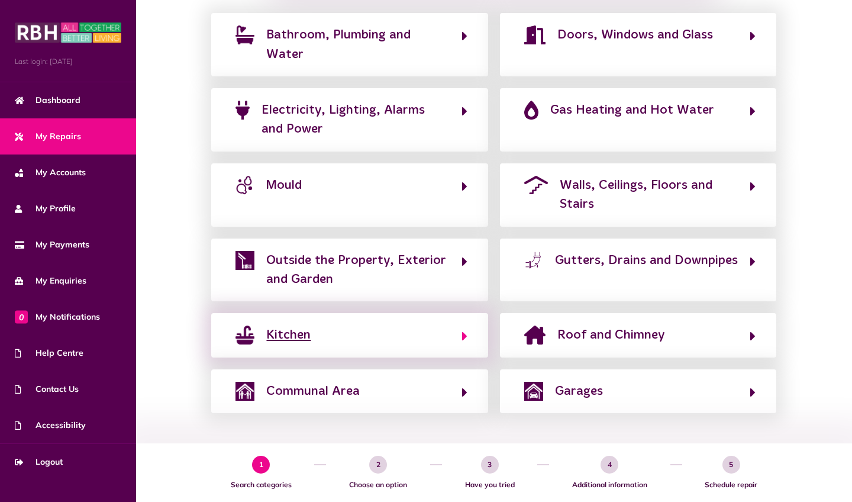
click at [276, 331] on span "Kitchen" at bounding box center [288, 335] width 44 height 19
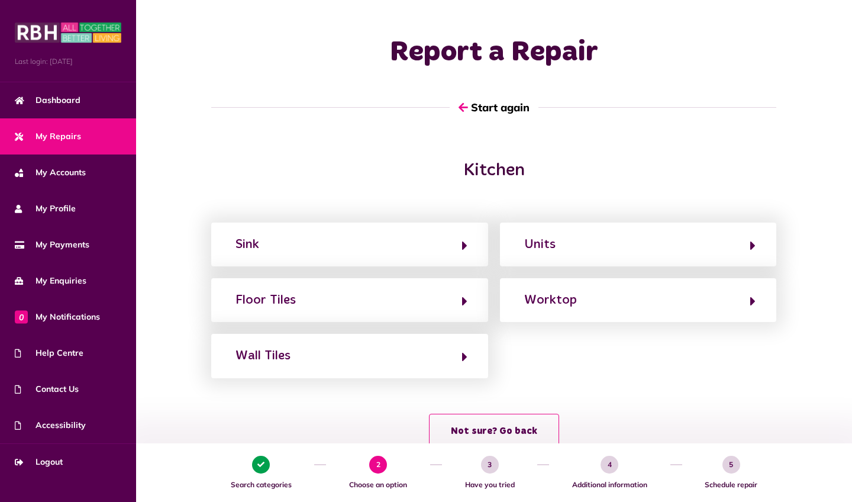
click at [539, 168] on div "Kitchen Sink Units Floor Tiles Worktop Wall Tiles Not sure? Go back" at bounding box center [494, 310] width 716 height 300
click at [532, 167] on div "Kitchen Sink Units Floor Tiles Worktop Wall Tiles Not sure? Go back" at bounding box center [494, 310] width 716 height 300
click at [537, 165] on div "Kitchen Sink Units Floor Tiles Worktop Wall Tiles Not sure? Go back" at bounding box center [494, 310] width 716 height 300
click at [750, 168] on div "Kitchen Sink Units Floor Tiles Worktop Wall Tiles Not sure? Go back" at bounding box center [494, 310] width 716 height 300
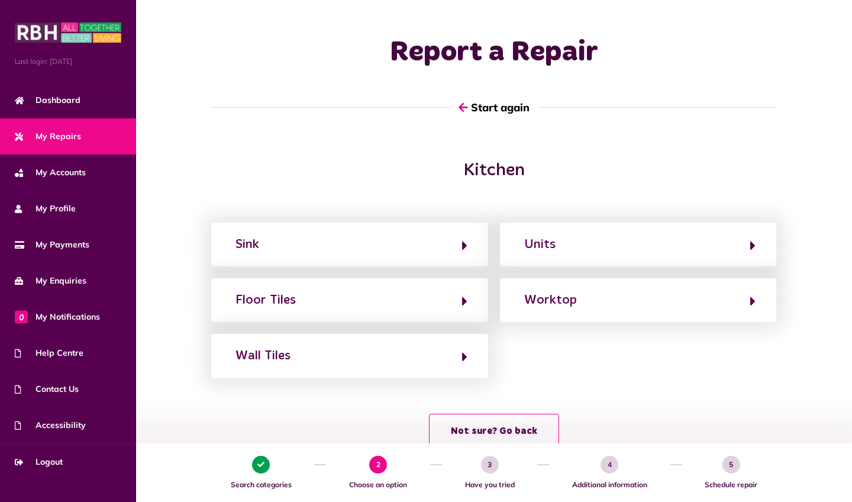
click at [750, 168] on div "Kitchen Sink Units Floor Tiles Worktop Wall Tiles Not sure? Go back" at bounding box center [494, 310] width 716 height 300
click at [507, 365] on div "Kitchen Sink Units Floor Tiles Worktop Wall Tiles Not sure? Go back" at bounding box center [494, 310] width 716 height 300
click at [468, 360] on div "Kitchen Sink Units Floor Tiles Worktop Wall Tiles Not sure? Go back" at bounding box center [494, 310] width 716 height 300
click at [526, 357] on div "Kitchen Sink Units Floor Tiles Worktop Wall Tiles Not sure? Go back" at bounding box center [494, 310] width 716 height 300
click at [752, 166] on div "Kitchen Sink Units Floor Tiles Worktop Wall Tiles Not sure? Go back" at bounding box center [494, 310] width 716 height 300
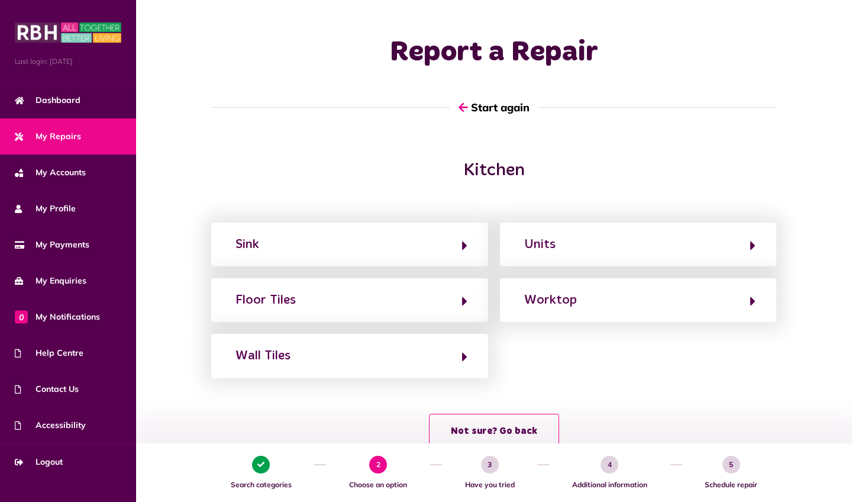
click at [752, 166] on div "Kitchen Sink Units Floor Tiles Worktop Wall Tiles Not sure? Go back" at bounding box center [494, 310] width 716 height 300
click at [712, 223] on div "Units" at bounding box center [638, 245] width 276 height 44
click at [547, 235] on div "Units" at bounding box center [539, 244] width 31 height 19
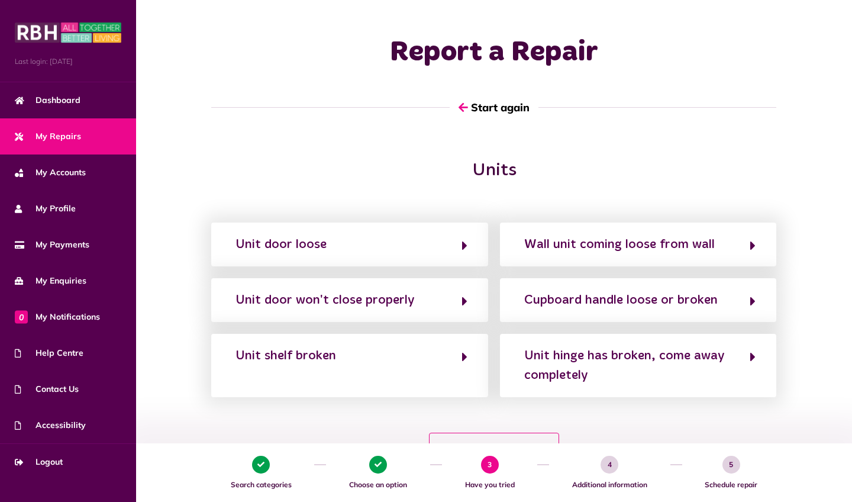
scroll to position [0, 0]
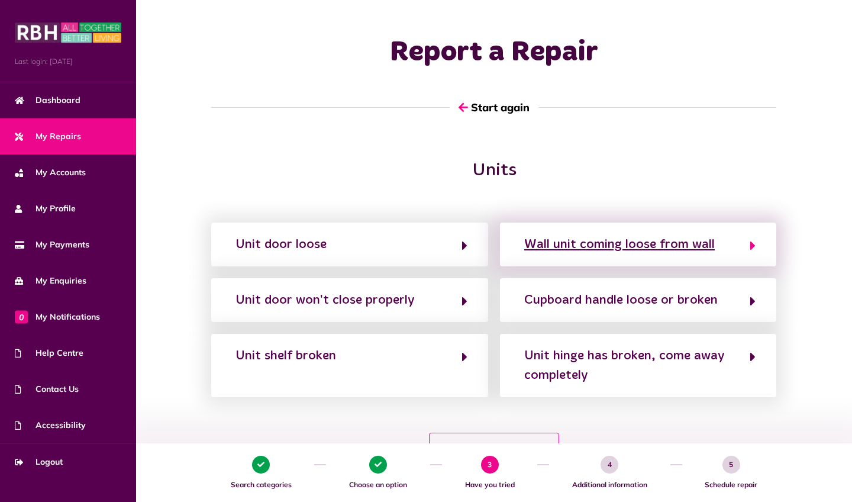
click at [693, 246] on div "Wall unit coming loose from wall" at bounding box center [619, 244] width 191 height 19
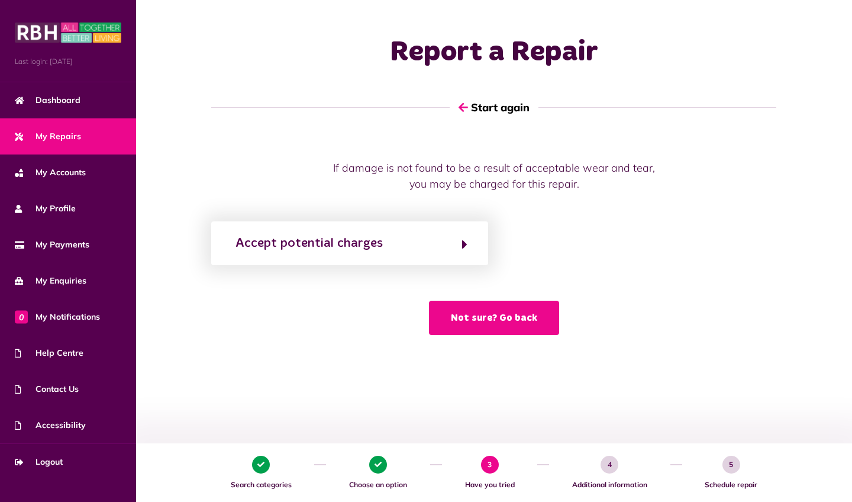
click at [478, 318] on button "Not sure? Go back" at bounding box center [494, 318] width 130 height 34
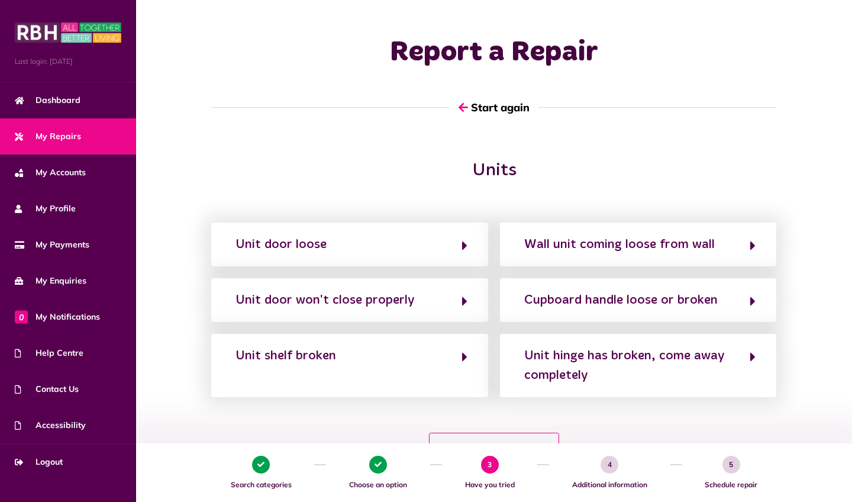
click at [830, 411] on div "Units Unit door loose Wall unit coming loose from wall Unit door won't close pr…" at bounding box center [494, 320] width 716 height 320
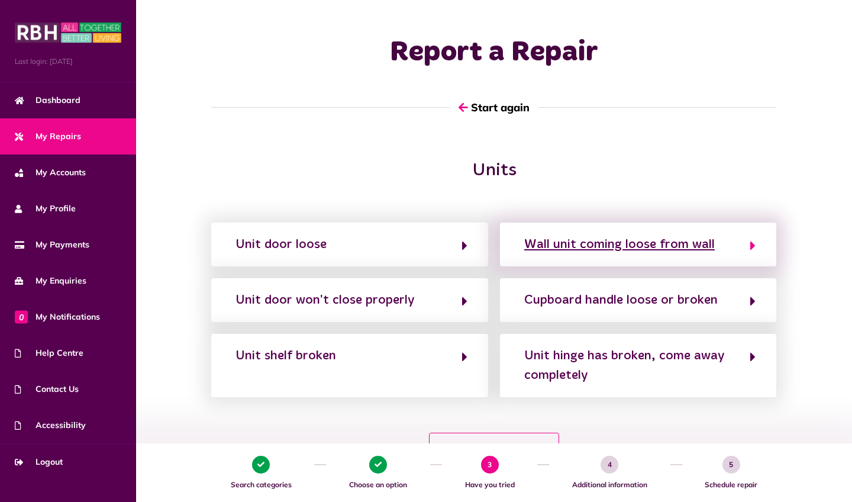
click at [715, 234] on button "Wall unit coming loose from wall" at bounding box center [638, 244] width 235 height 20
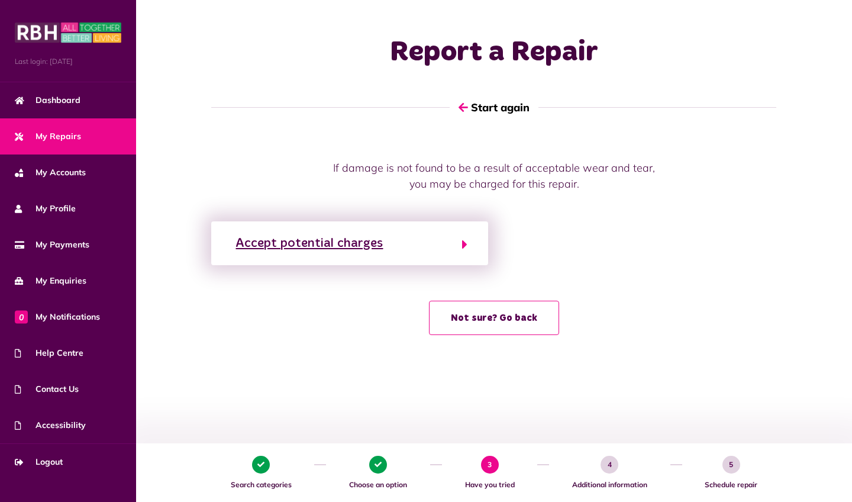
click at [373, 247] on div "Accept potential charges" at bounding box center [309, 243] width 147 height 19
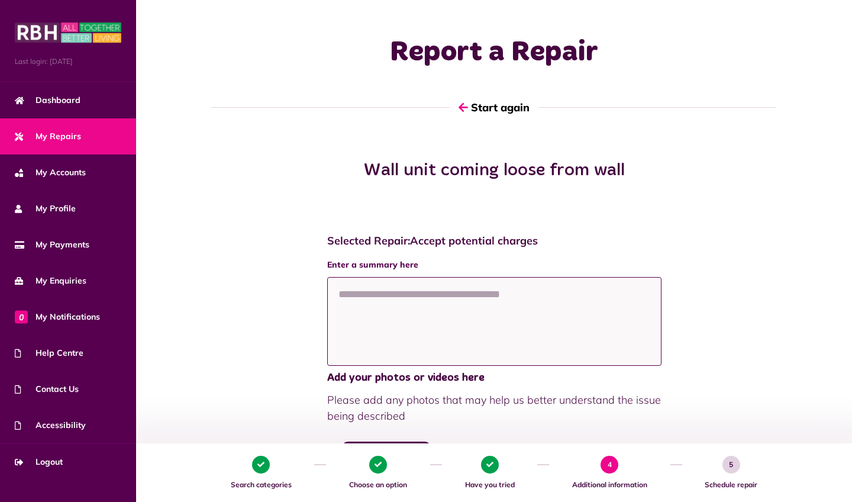
click at [540, 323] on textarea at bounding box center [494, 321] width 334 height 89
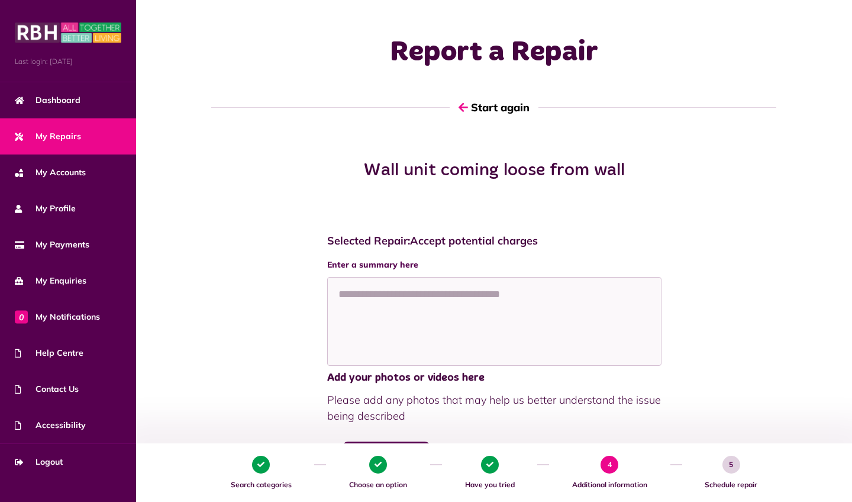
click at [786, 292] on div "Selected Repair: Accept potential charges Enter a summary here Add your photos …" at bounding box center [494, 461] width 692 height 476
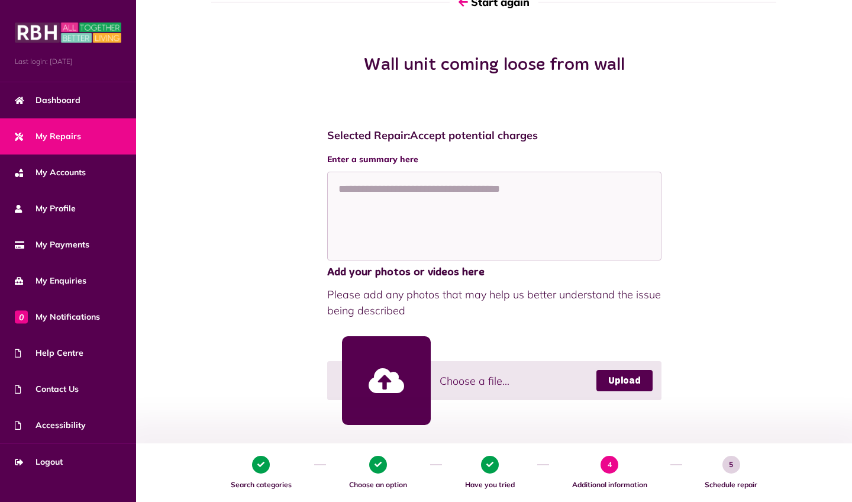
scroll to position [150, 0]
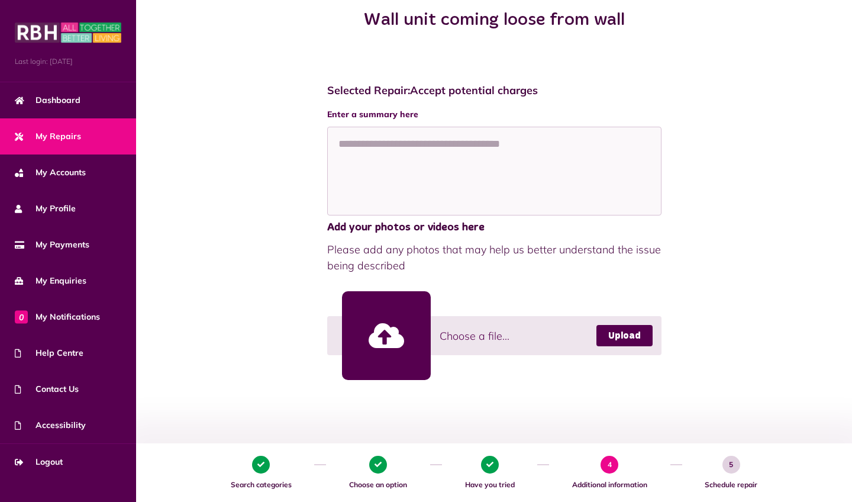
click at [370, 357] on div at bounding box center [386, 335] width 89 height 89
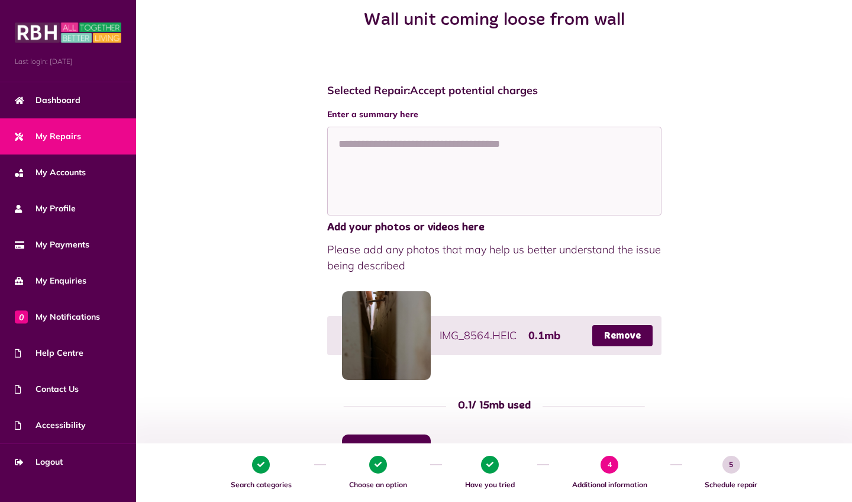
click at [676, 391] on div "Selected Repair: Accept potential charges Enter a summary here Add your photos …" at bounding box center [494, 382] width 692 height 620
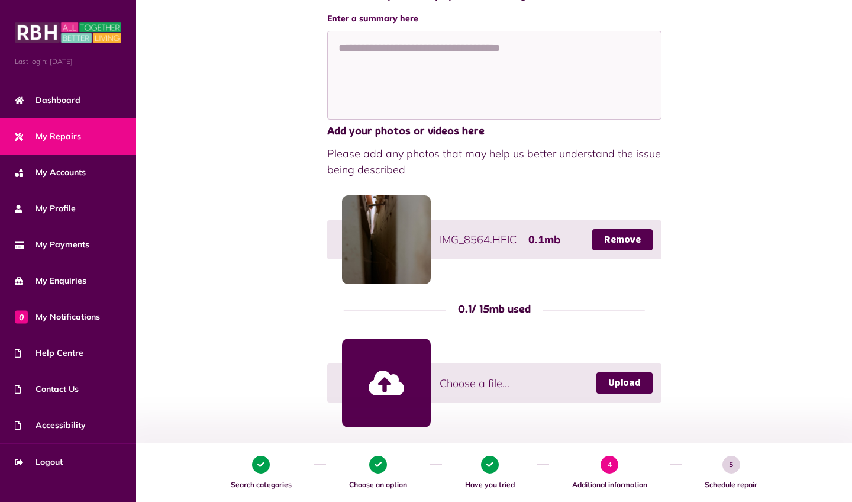
scroll to position [273, 0]
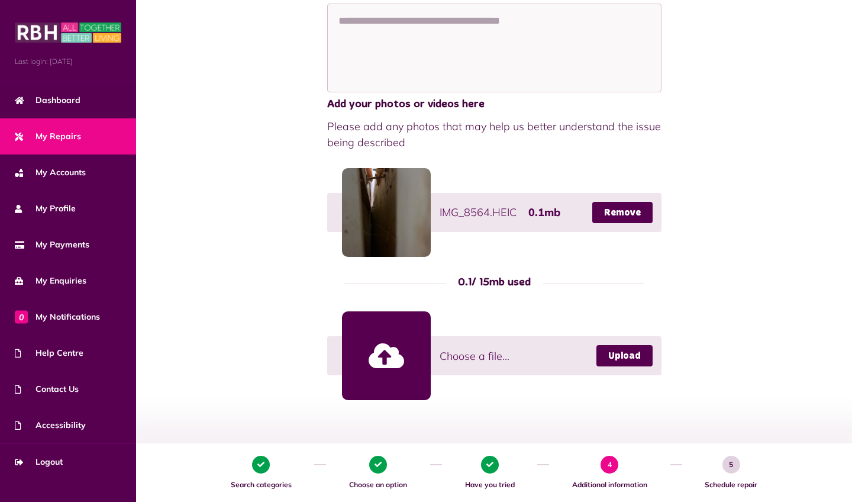
click at [376, 347] on link at bounding box center [386, 355] width 89 height 89
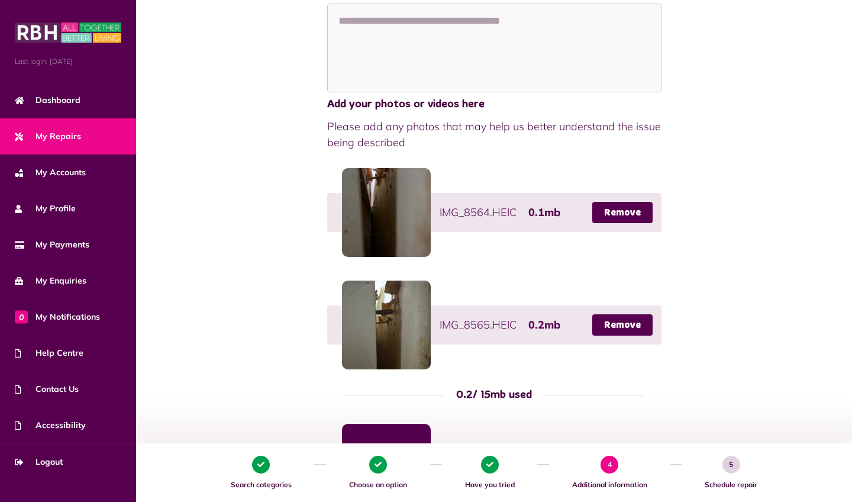
click at [771, 214] on div "Selected Repair: Accept potential charges Enter a summary here Add your photos …" at bounding box center [494, 315] width 692 height 732
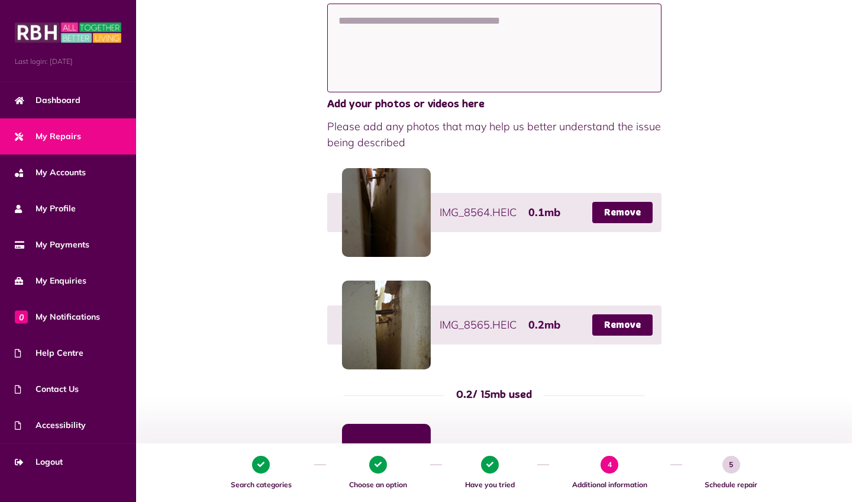
click at [555, 20] on textarea at bounding box center [494, 48] width 334 height 89
click at [389, 28] on textarea at bounding box center [494, 48] width 334 height 89
type textarea "**********"
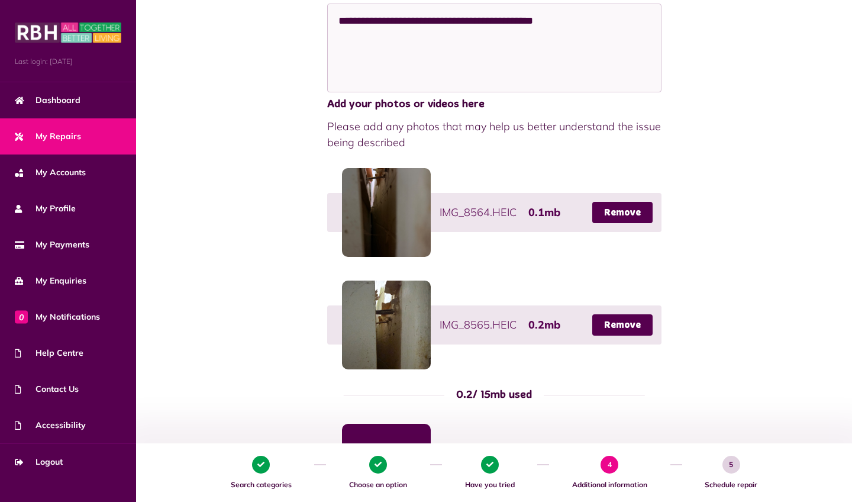
click at [829, 208] on div "**********" at bounding box center [494, 315] width 692 height 732
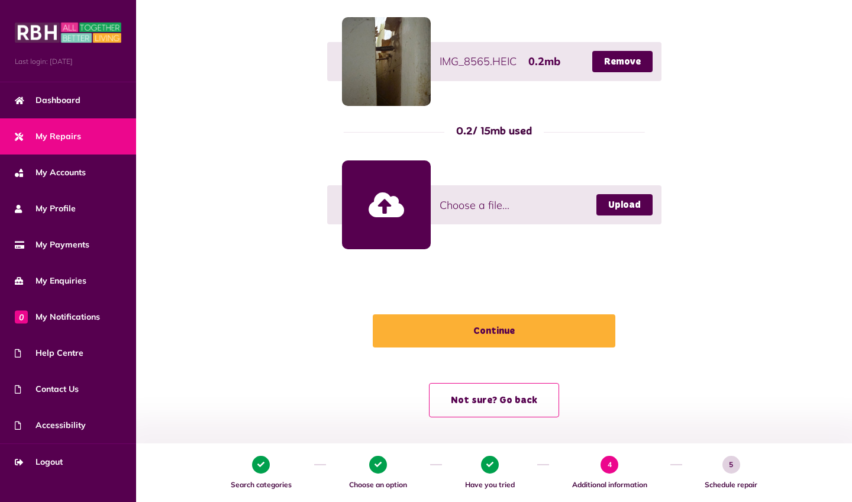
scroll to position [540, 0]
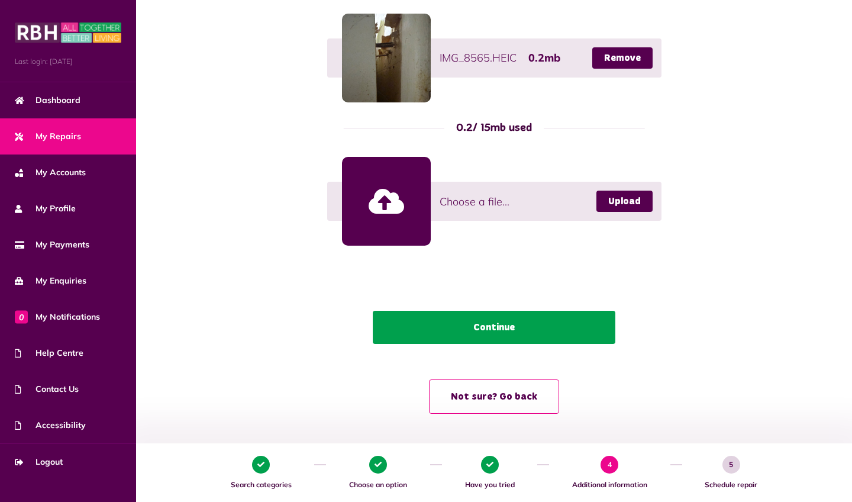
click at [514, 331] on button "Continue" at bounding box center [494, 327] width 243 height 33
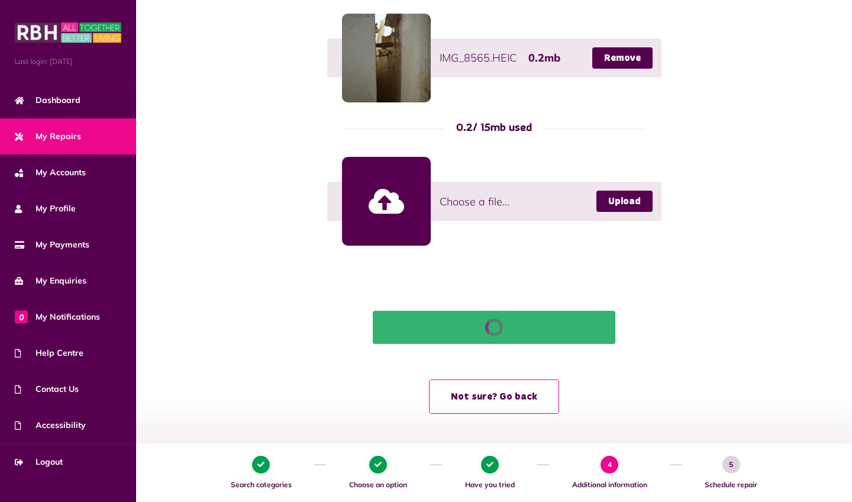
scroll to position [123, 0]
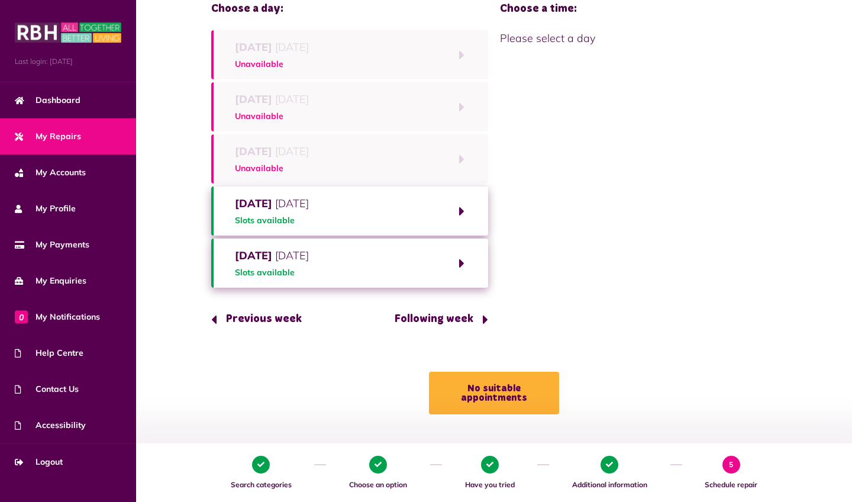
click at [459, 208] on button "Thursday 16th October 2025 Slots available" at bounding box center [349, 210] width 277 height 49
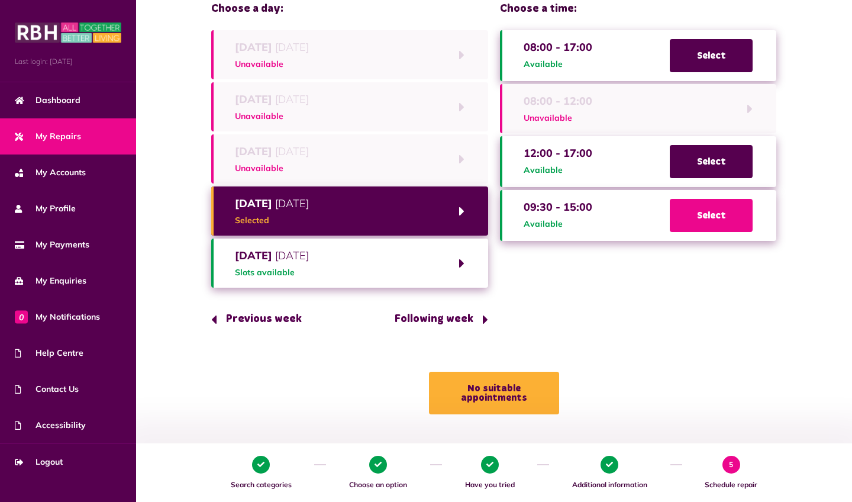
click at [718, 212] on span "Select" at bounding box center [711, 215] width 83 height 33
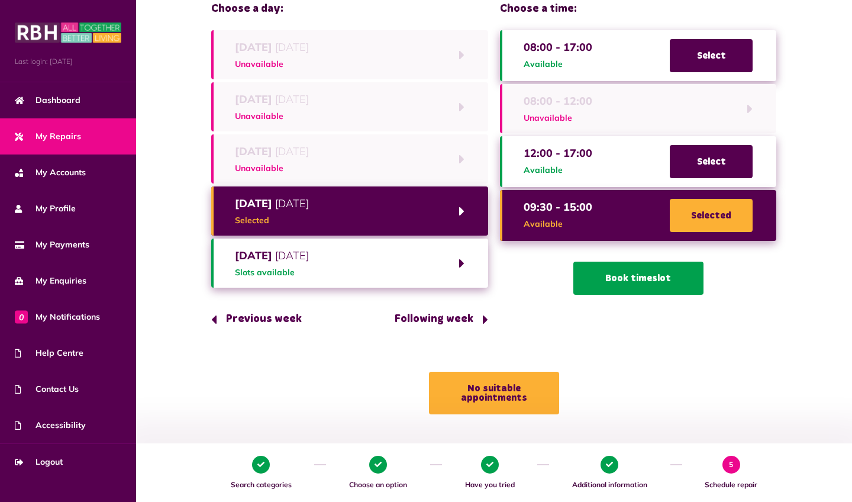
click at [651, 273] on button "Book timeslot" at bounding box center [639, 278] width 130 height 33
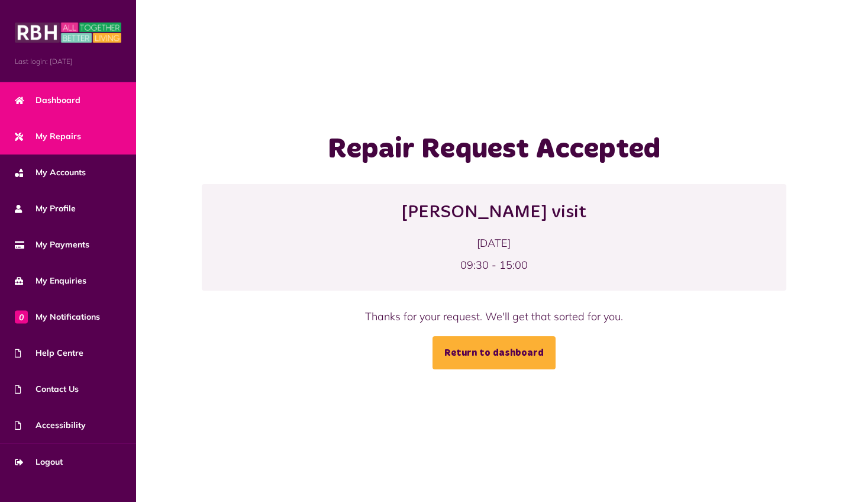
click at [41, 104] on span "Dashboard" at bounding box center [48, 100] width 66 height 12
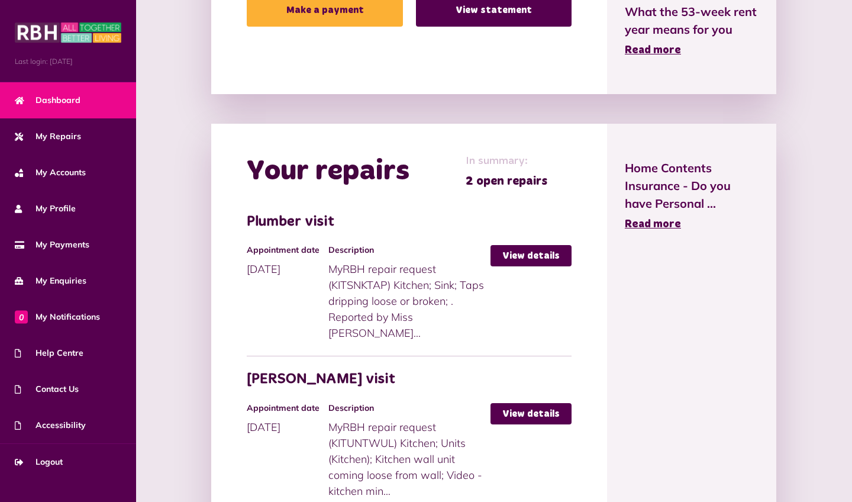
scroll to position [520, 0]
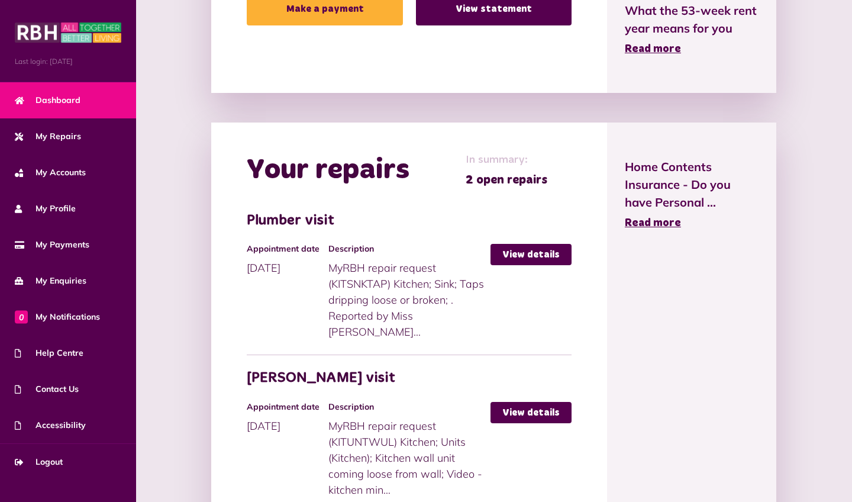
click at [832, 80] on div "HELP CENTRE From neighbourhood issues to money advice, use our new help centre …" at bounding box center [494, 303] width 692 height 1124
click at [746, 362] on ul "Home Contents Insurance - Do you have Personal ... Read more" at bounding box center [691, 361] width 169 height 477
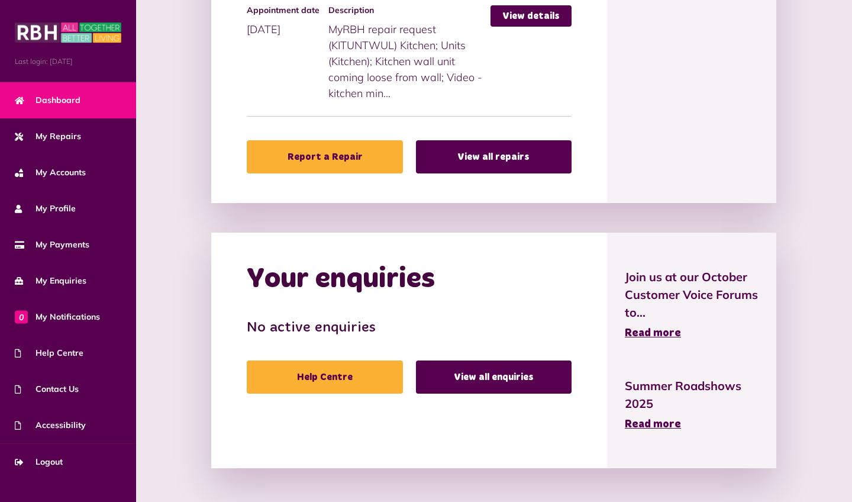
scroll to position [916, 0]
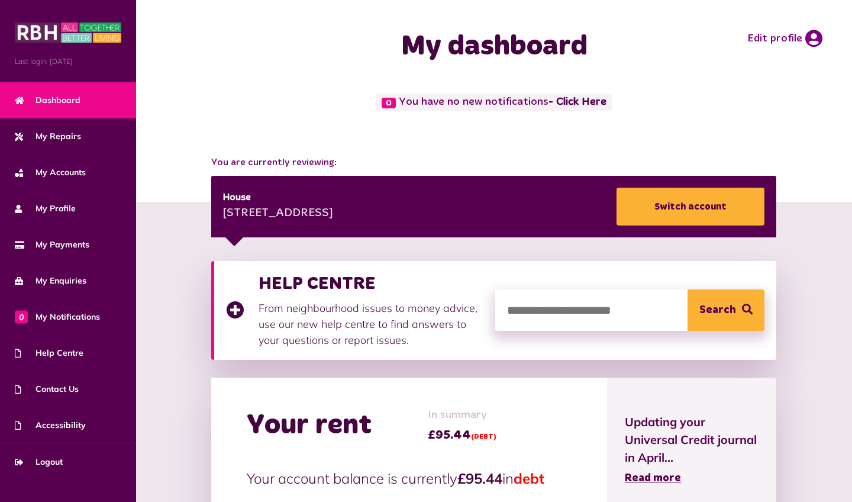
scroll to position [0, 0]
click at [38, 468] on span "Logout" at bounding box center [39, 462] width 48 height 12
